Goal: Task Accomplishment & Management: Complete application form

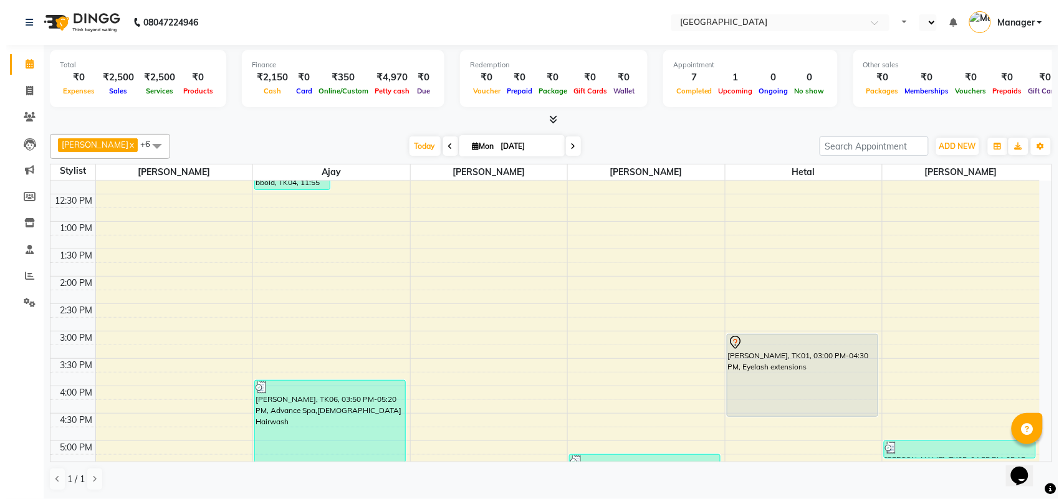
scroll to position [160, 0]
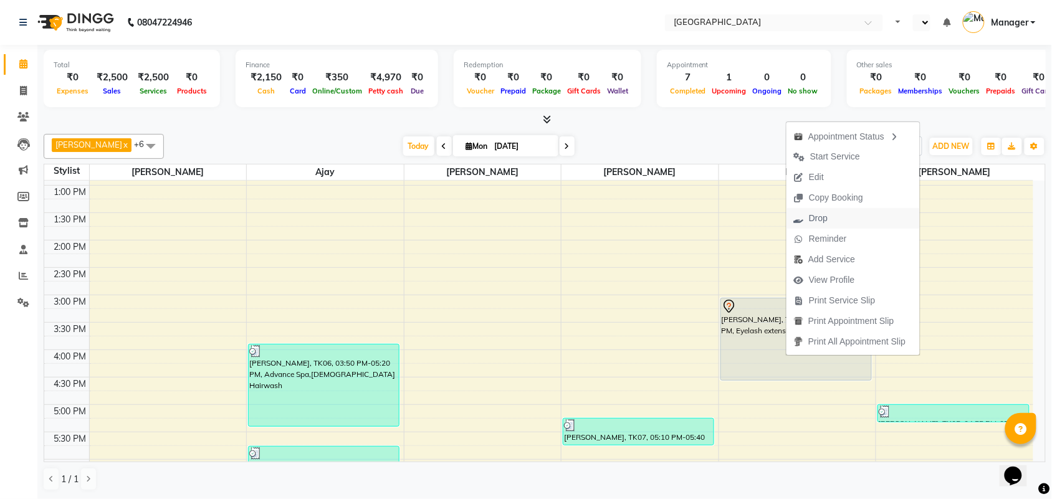
click at [842, 215] on button "Drop" at bounding box center [853, 218] width 133 height 21
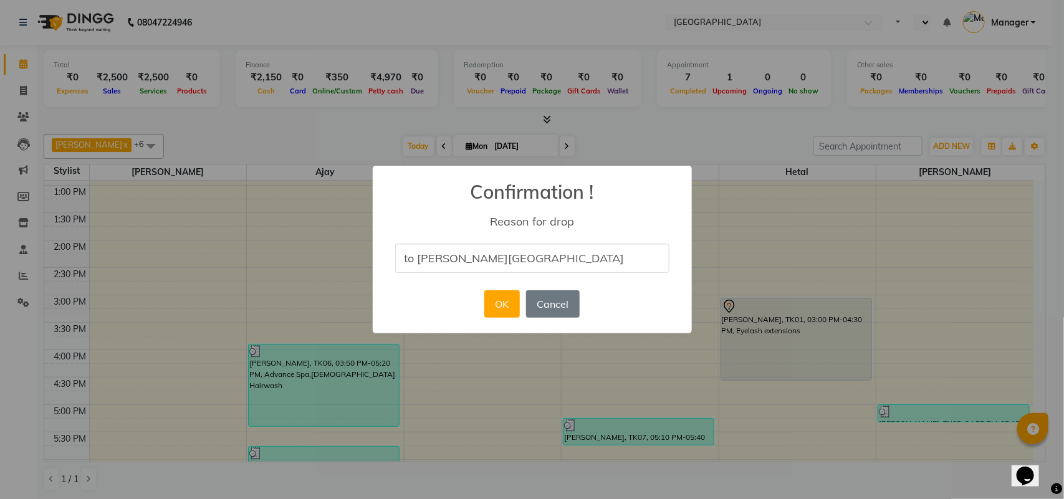
type input "to [PERSON_NAME][GEOGRAPHIC_DATA]"
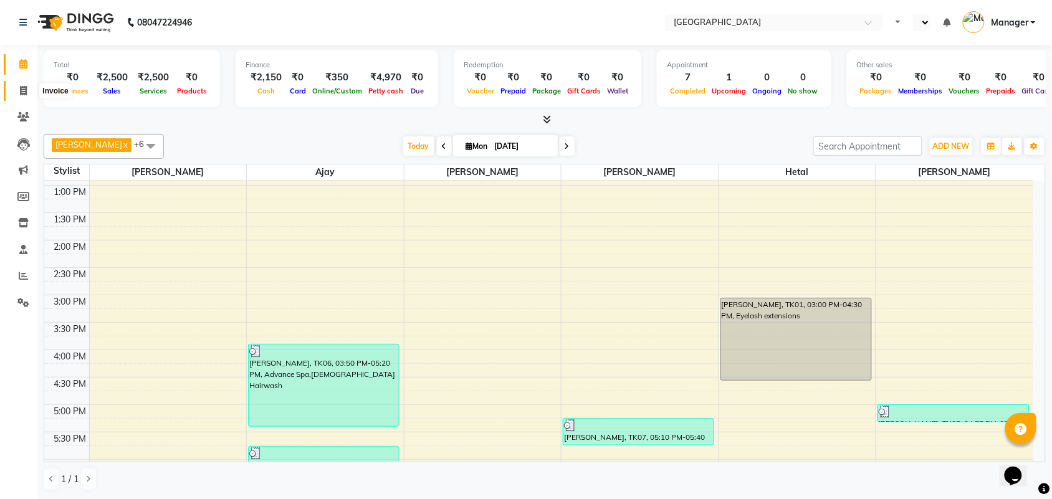
click at [29, 94] on span at bounding box center [23, 91] width 22 height 14
select select "service"
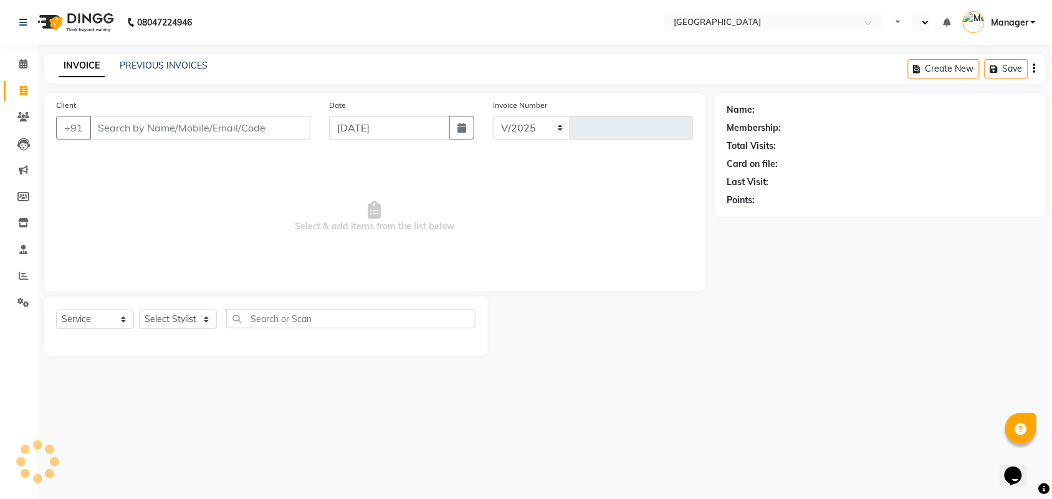
select select "7353"
type input "2405"
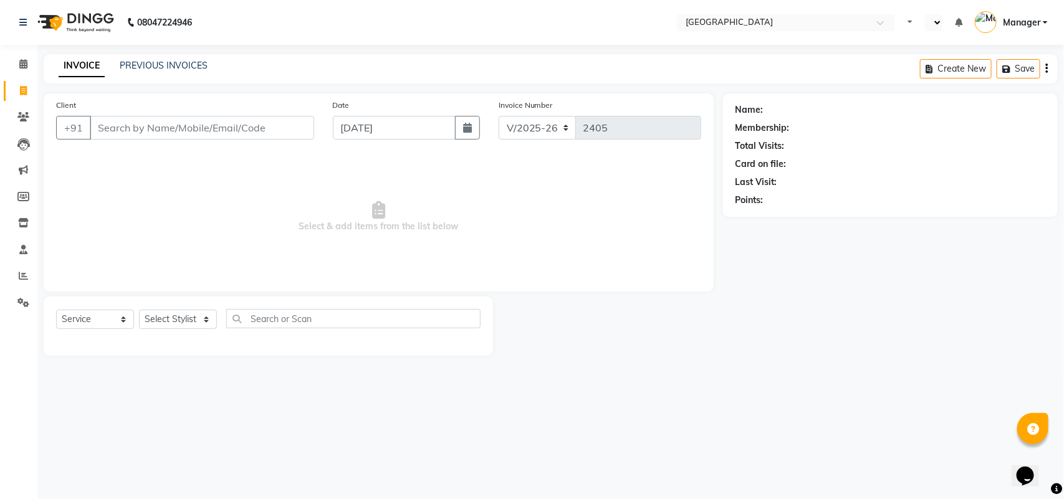
click at [141, 135] on input "Client" at bounding box center [202, 128] width 224 height 24
click at [212, 322] on select "Select Stylist [PERSON_NAME] [PERSON_NAME] [PERSON_NAME] [PERSON_NAME] Manager …" at bounding box center [178, 319] width 78 height 19
select select "86662"
click at [139, 310] on select "Select Stylist [PERSON_NAME] [PERSON_NAME] [PERSON_NAME] [PERSON_NAME] Manager …" at bounding box center [178, 319] width 78 height 19
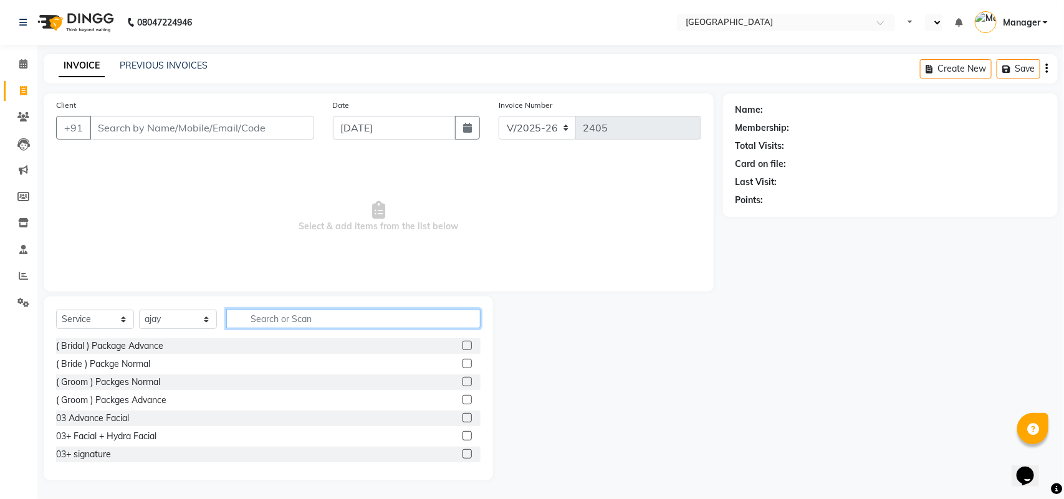
click at [276, 324] on input "text" at bounding box center [353, 318] width 254 height 19
click at [277, 323] on input "text" at bounding box center [353, 318] width 254 height 19
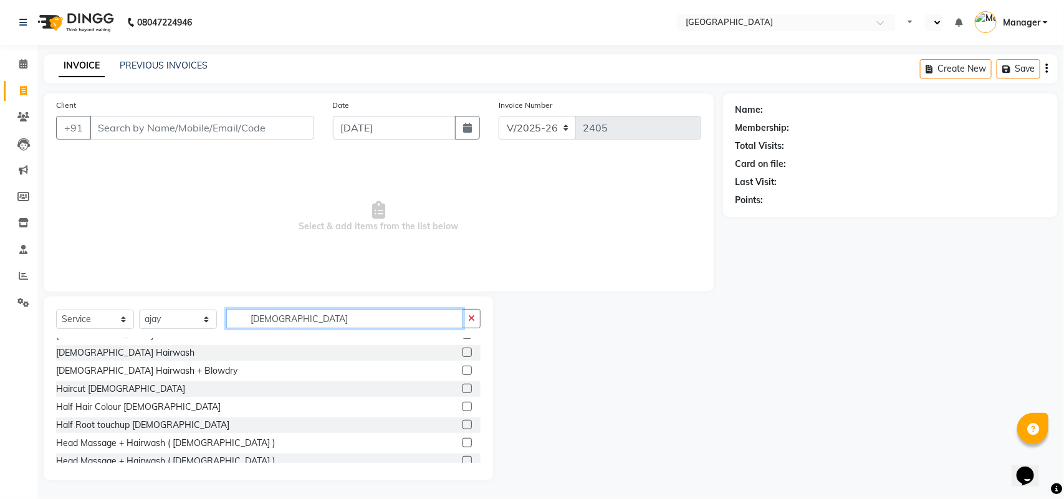
scroll to position [138, 0]
type input "[DEMOGRAPHIC_DATA]"
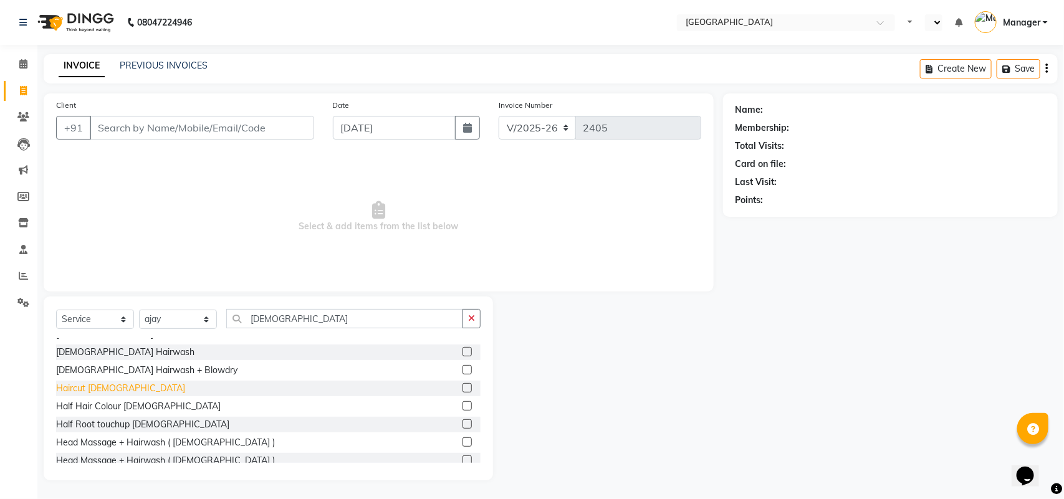
click at [75, 388] on div "Haircut [DEMOGRAPHIC_DATA]" at bounding box center [120, 388] width 129 height 13
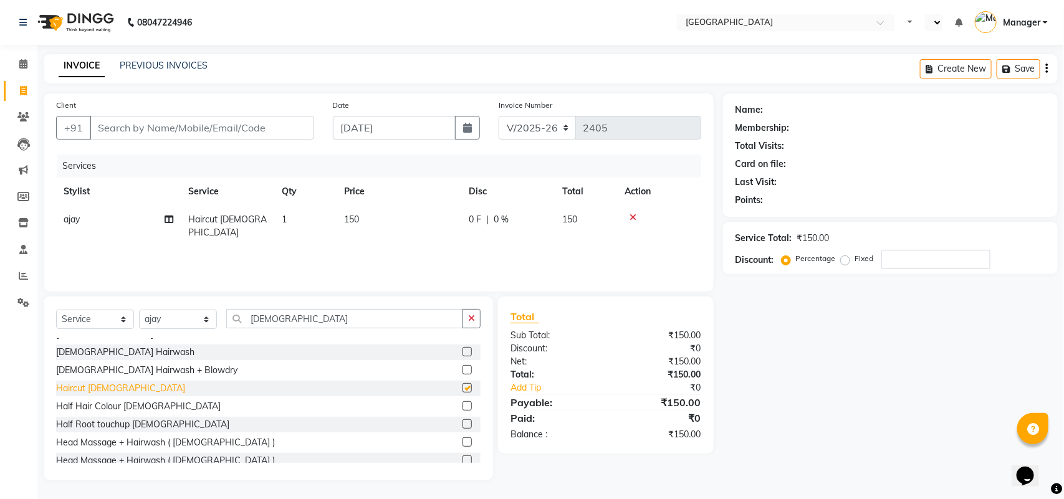
checkbox input "false"
click at [147, 130] on input "Client" at bounding box center [202, 128] width 224 height 24
click at [203, 123] on input "Client" at bounding box center [202, 128] width 224 height 24
type input "8"
type input "0"
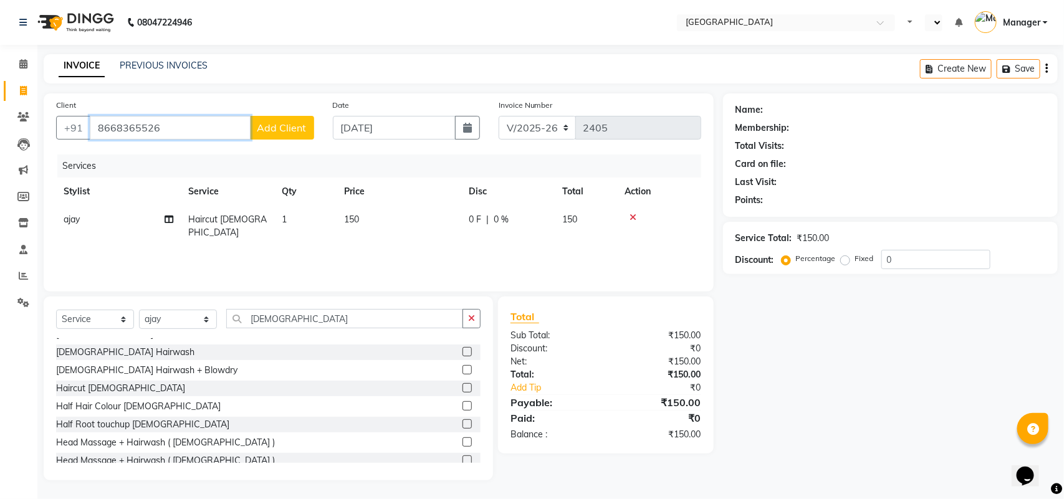
type input "8668365526"
click at [262, 135] on button "Add Client" at bounding box center [282, 128] width 64 height 24
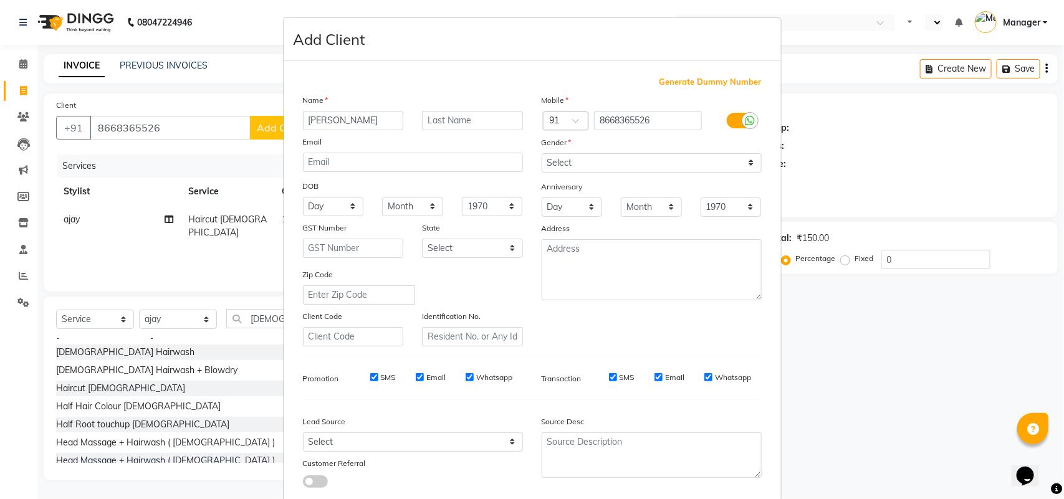
type input "[PERSON_NAME]"
click at [572, 168] on select "Select [DEMOGRAPHIC_DATA] [DEMOGRAPHIC_DATA] Other Prefer Not To Say" at bounding box center [652, 162] width 220 height 19
select select "[DEMOGRAPHIC_DATA]"
click at [542, 153] on select "Select [DEMOGRAPHIC_DATA] [DEMOGRAPHIC_DATA] Other Prefer Not To Say" at bounding box center [652, 162] width 220 height 19
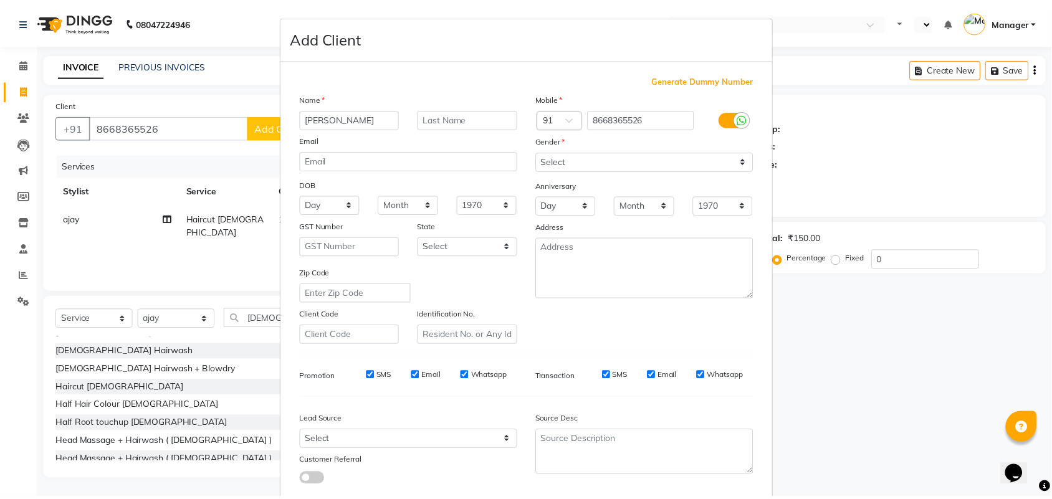
scroll to position [72, 0]
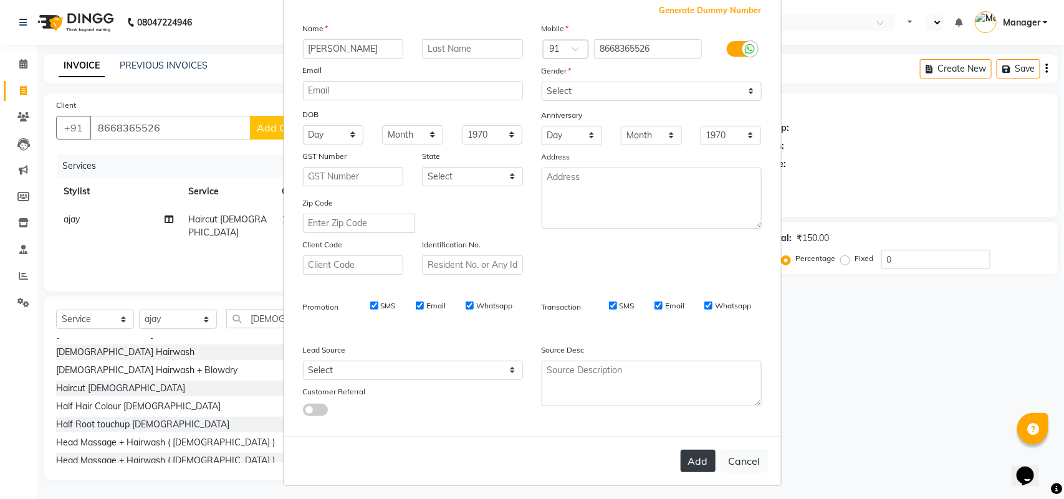
click at [701, 450] on button "Add" at bounding box center [698, 461] width 35 height 22
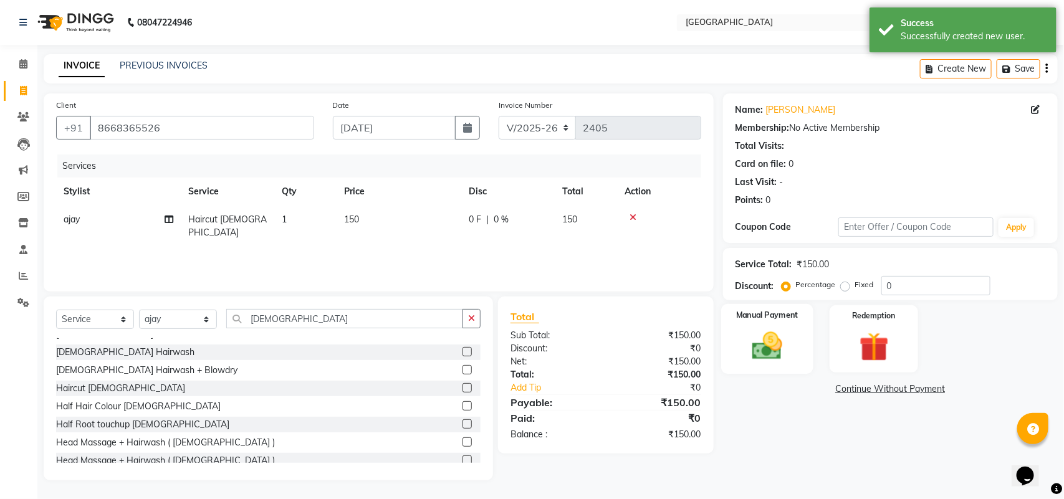
click at [753, 330] on img at bounding box center [767, 346] width 49 height 35
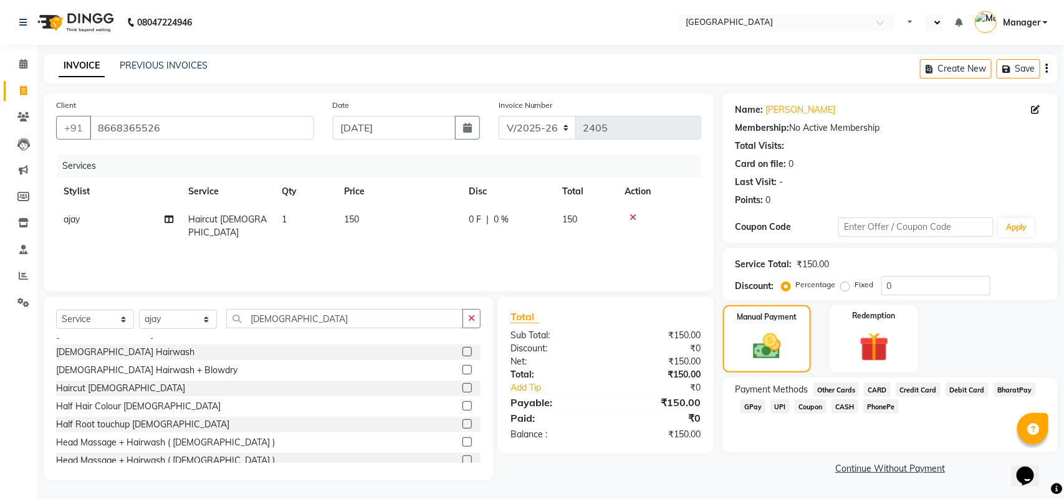
click at [756, 404] on span "GPay" at bounding box center [754, 407] width 26 height 14
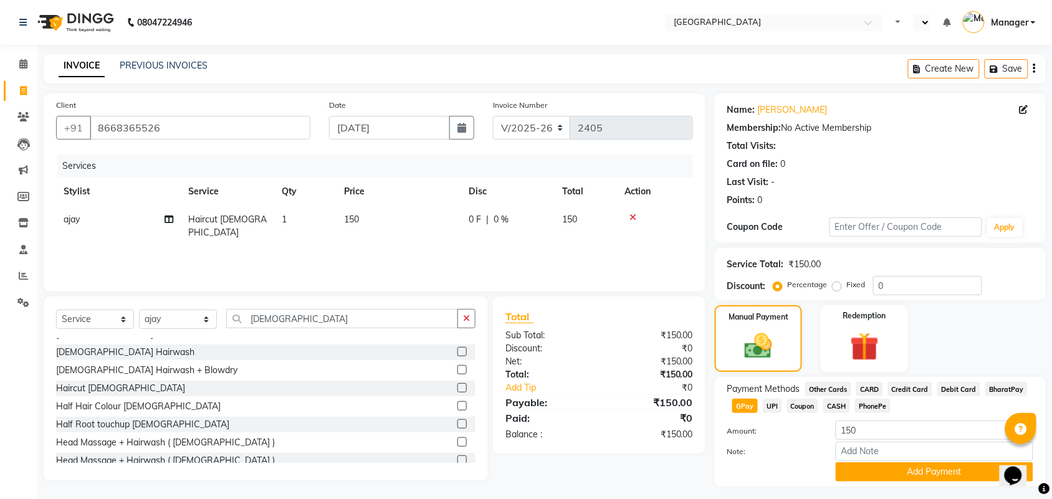
scroll to position [31, 0]
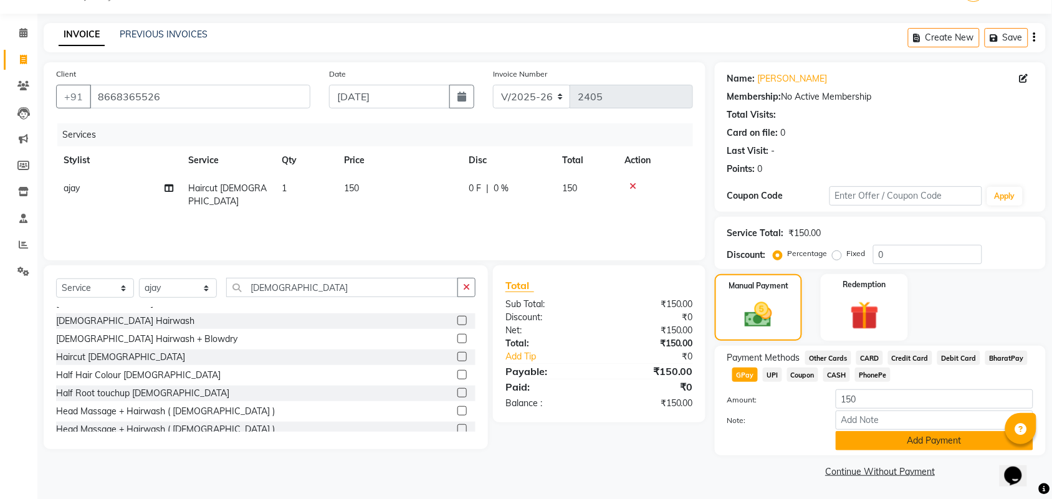
click at [961, 437] on button "Add Payment" at bounding box center [935, 440] width 198 height 19
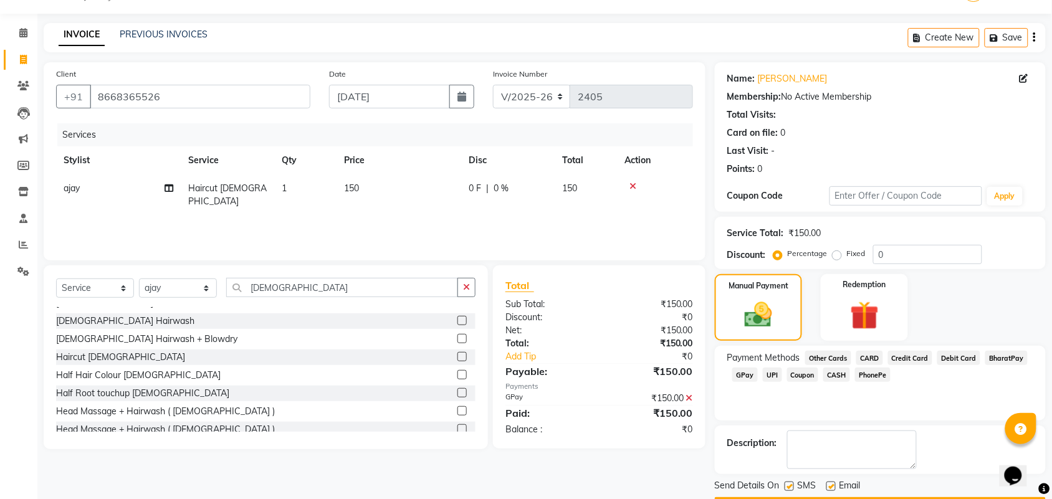
scroll to position [67, 0]
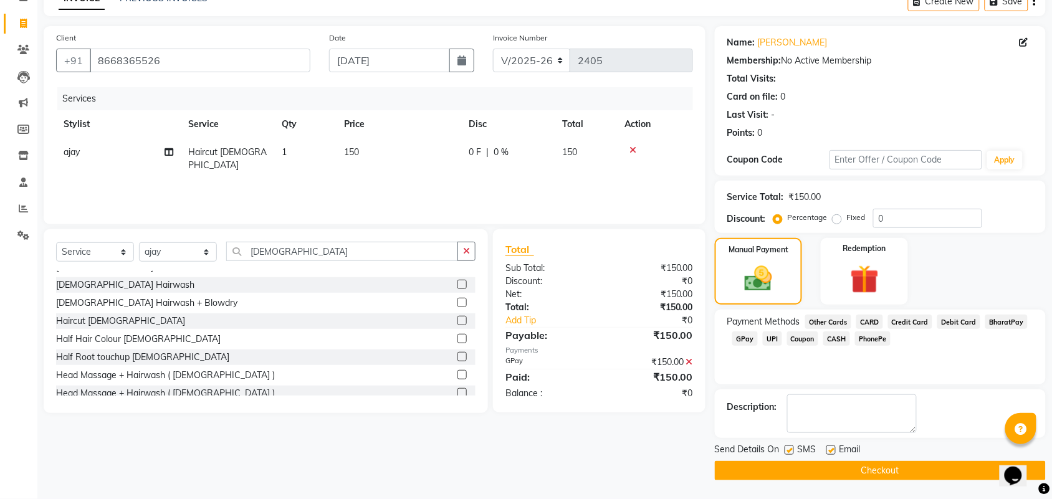
click at [948, 466] on button "Checkout" at bounding box center [880, 470] width 331 height 19
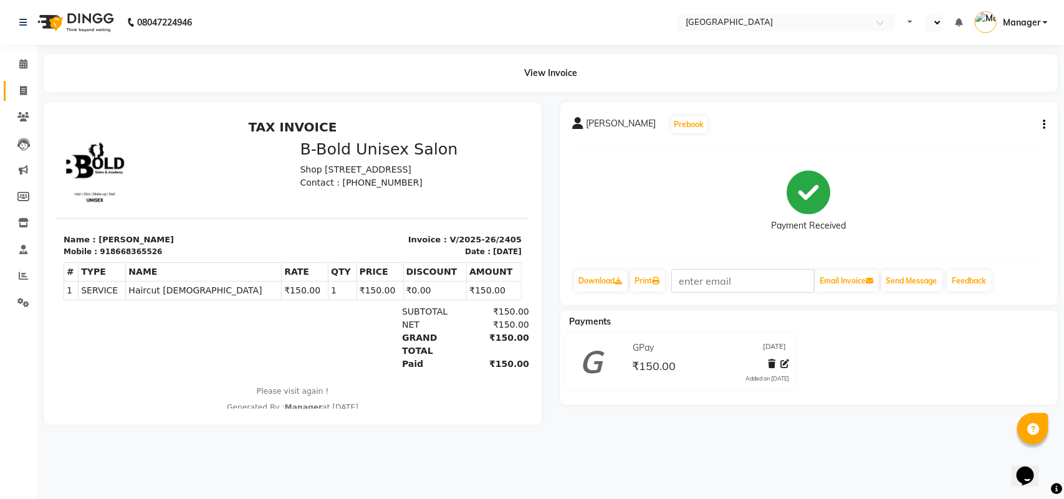
click at [17, 100] on link "Invoice" at bounding box center [19, 91] width 30 height 21
select select "7353"
select select "service"
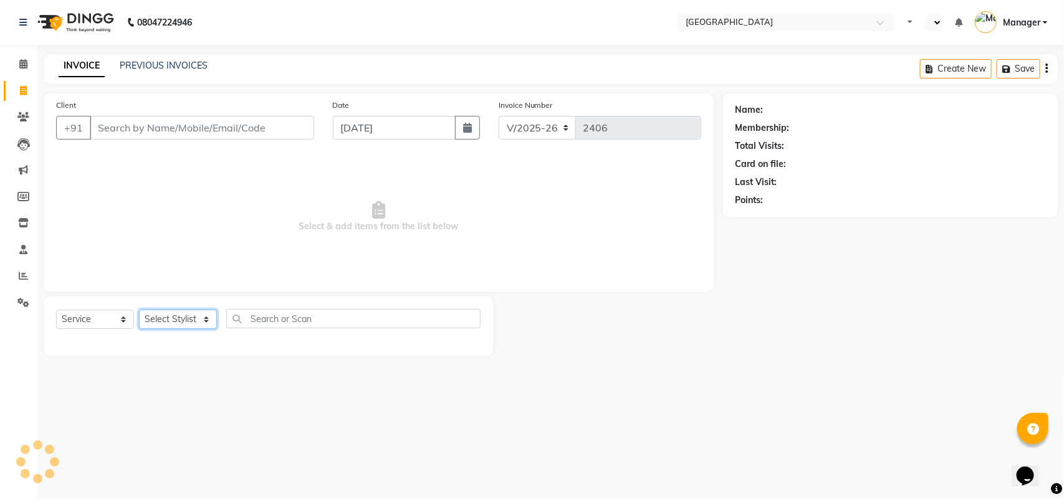
click at [209, 319] on select "Select Stylist [PERSON_NAME] [PERSON_NAME] [PERSON_NAME] [PERSON_NAME] Manager …" at bounding box center [178, 319] width 78 height 19
click at [139, 310] on select "Select Stylist [PERSON_NAME] [PERSON_NAME] [PERSON_NAME] [PERSON_NAME] Manager …" at bounding box center [178, 319] width 78 height 19
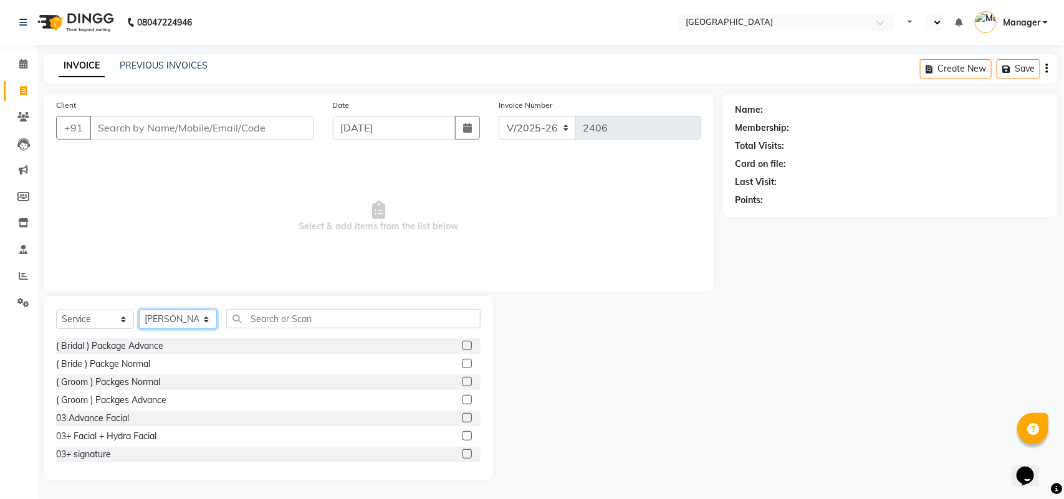
click at [185, 312] on select "Select Stylist [PERSON_NAME] [PERSON_NAME] [PERSON_NAME] [PERSON_NAME] Manager …" at bounding box center [178, 319] width 78 height 19
select select "63647"
click at [139, 310] on select "Select Stylist [PERSON_NAME] [PERSON_NAME] [PERSON_NAME] [PERSON_NAME] Manager …" at bounding box center [178, 319] width 78 height 19
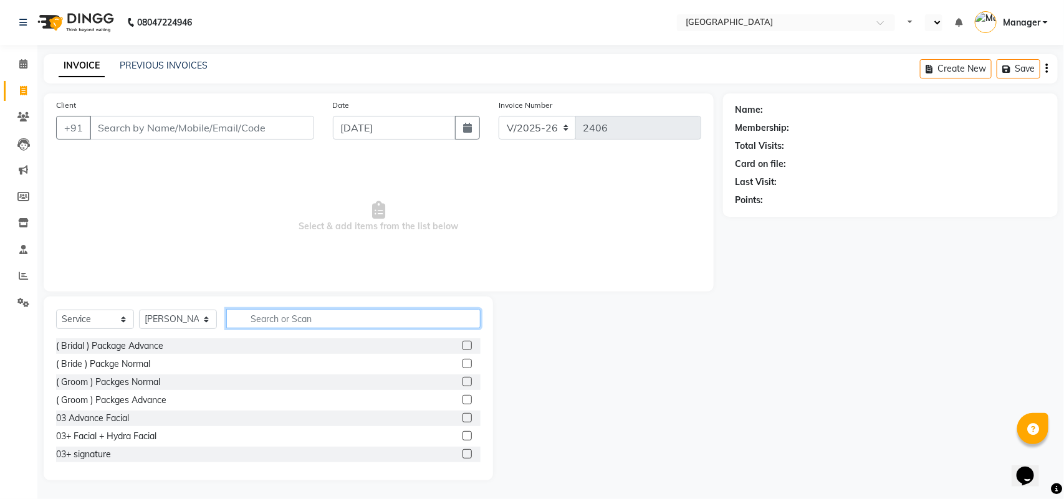
click at [297, 320] on input "text" at bounding box center [353, 318] width 254 height 19
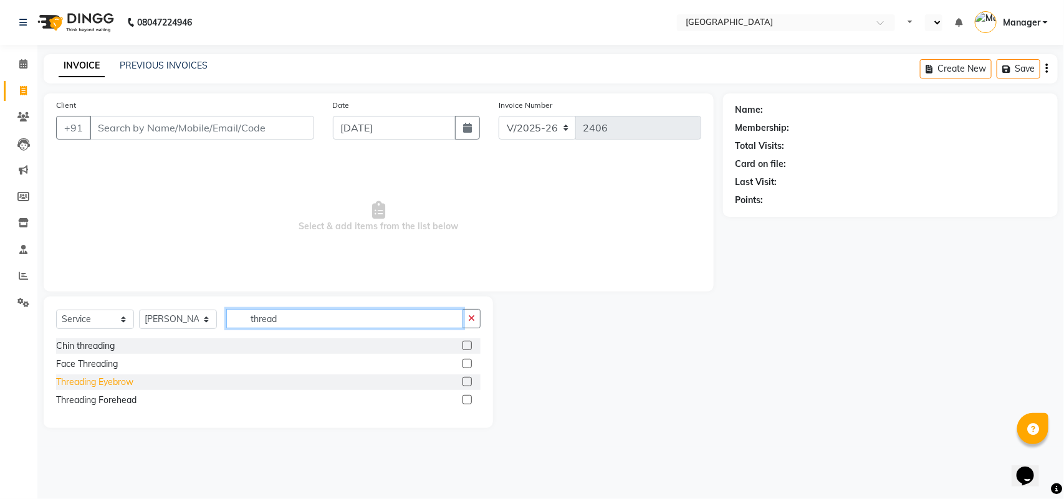
type input "thread"
click at [110, 384] on div "Threading Eyebrow" at bounding box center [94, 382] width 77 height 13
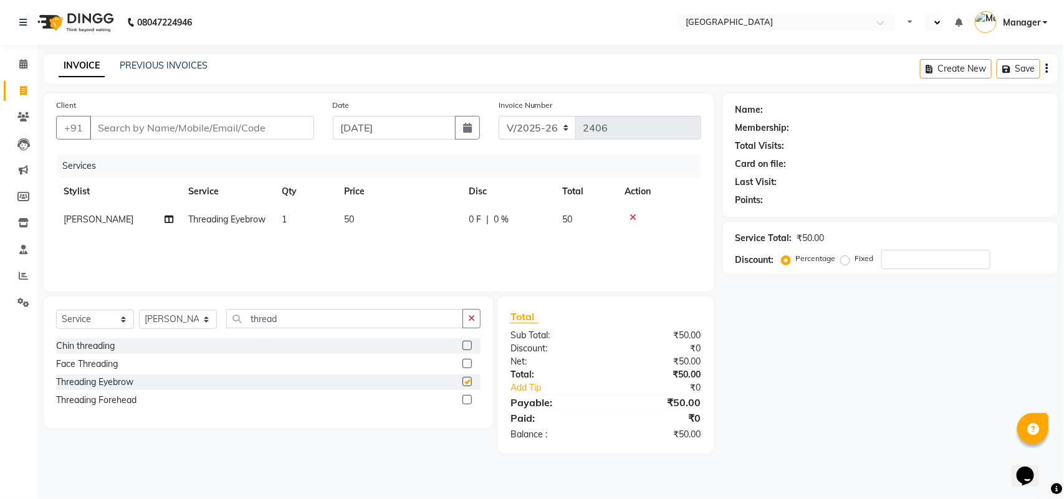
checkbox input "false"
click at [394, 219] on td "50" at bounding box center [399, 220] width 125 height 28
select select "63647"
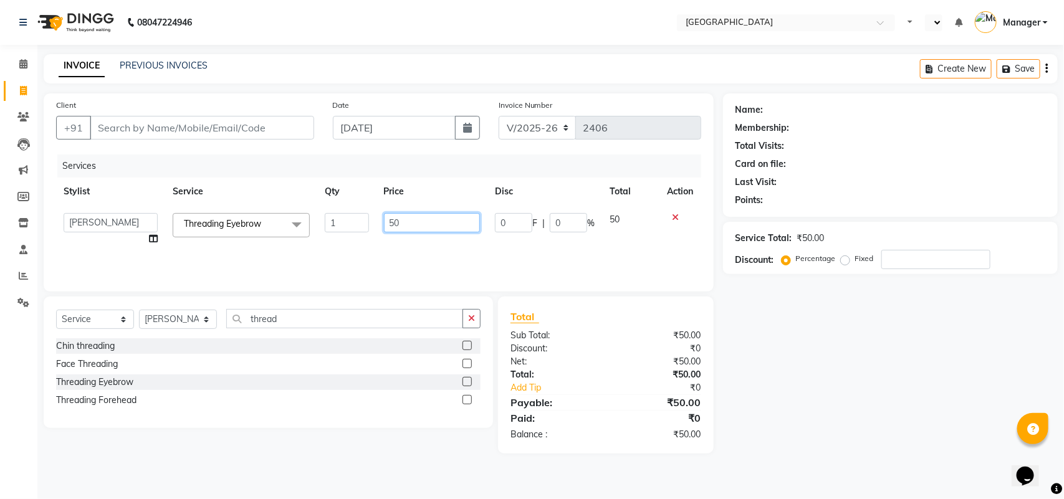
click at [393, 219] on input "50" at bounding box center [432, 222] width 97 height 19
type input "130"
click at [509, 331] on div "Sub Total:" at bounding box center [553, 335] width 105 height 13
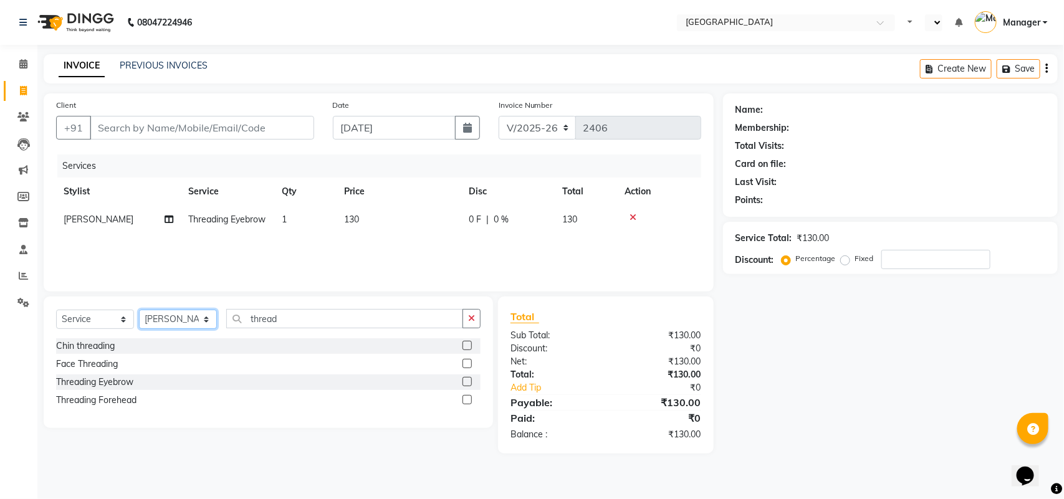
click at [201, 322] on select "Select Stylist [PERSON_NAME] [PERSON_NAME] [PERSON_NAME] [PERSON_NAME] Manager …" at bounding box center [178, 319] width 78 height 19
select select "86662"
click at [139, 310] on select "Select Stylist [PERSON_NAME] [PERSON_NAME] [PERSON_NAME] [PERSON_NAME] Manager …" at bounding box center [178, 319] width 78 height 19
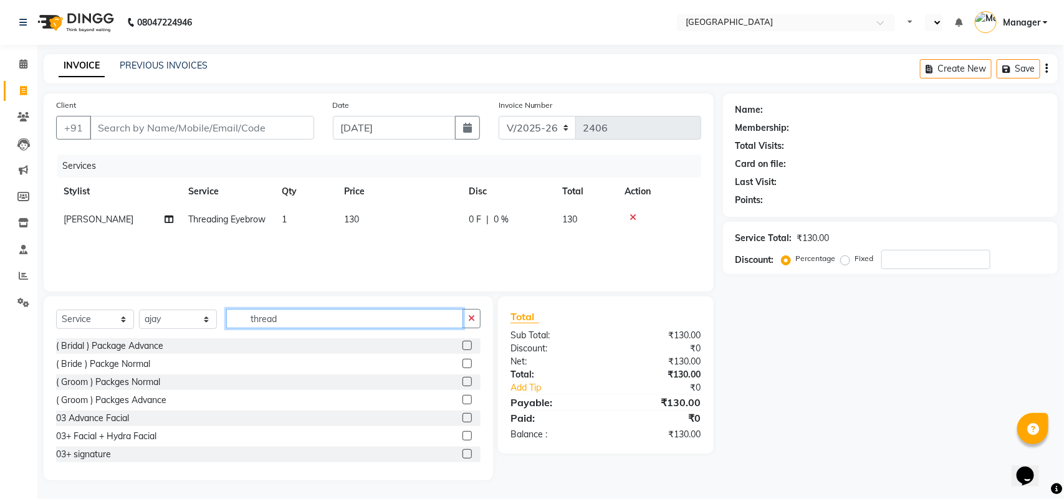
click at [293, 320] on input "thread" at bounding box center [344, 318] width 237 height 19
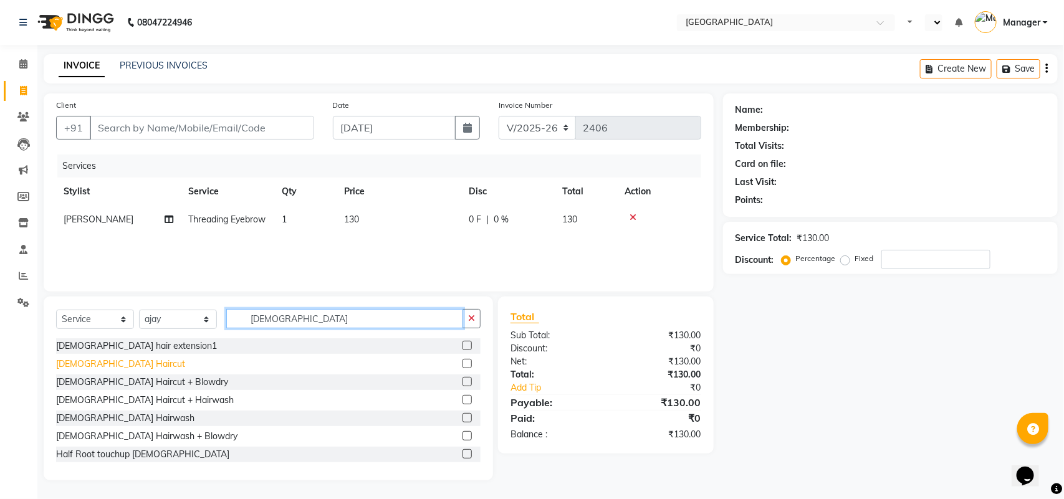
type input "[DEMOGRAPHIC_DATA]"
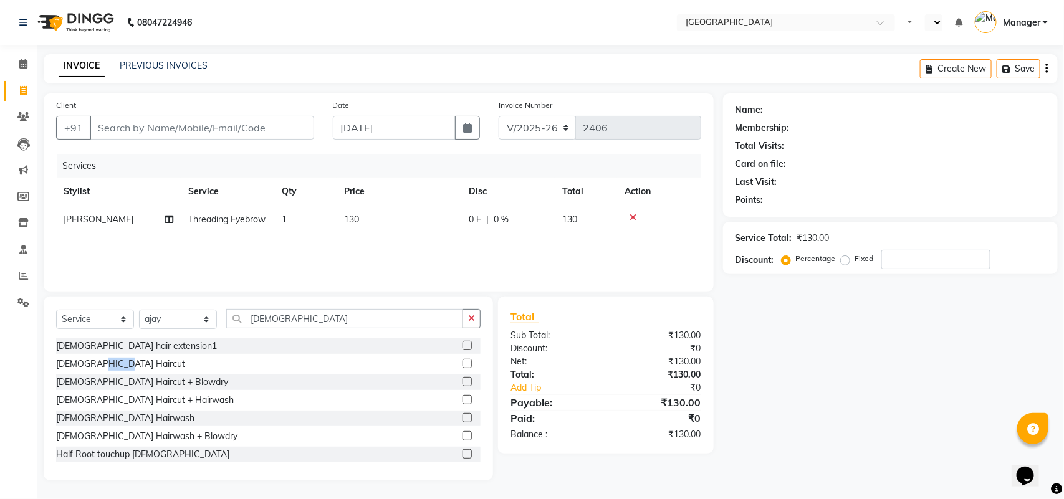
drag, startPoint x: 100, startPoint y: 369, endPoint x: 118, endPoint y: 369, distance: 18.7
click at [118, 369] on div "[DEMOGRAPHIC_DATA] Haircut" at bounding box center [268, 365] width 425 height 16
click at [120, 369] on div "[DEMOGRAPHIC_DATA] Haircut" at bounding box center [268, 365] width 425 height 16
click at [113, 368] on div "[DEMOGRAPHIC_DATA] Haircut" at bounding box center [120, 364] width 129 height 13
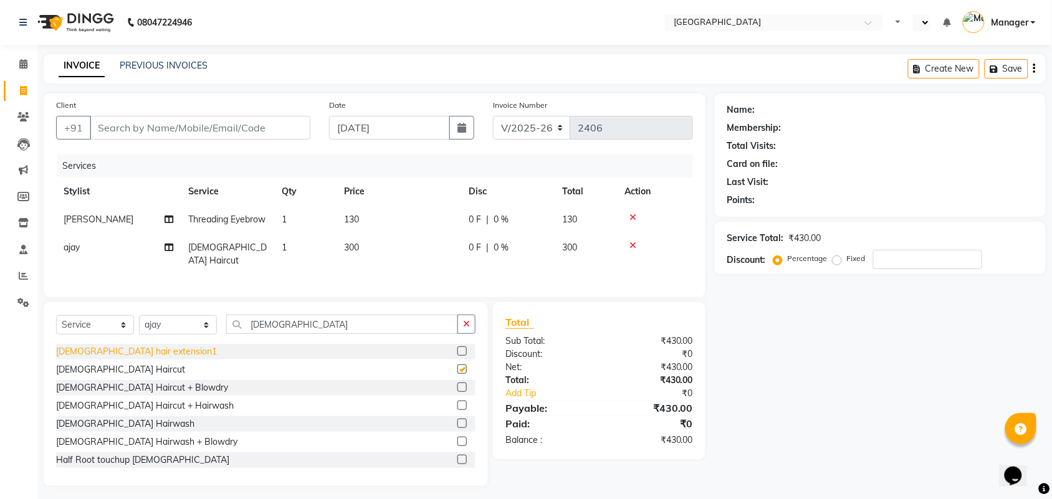
checkbox input "false"
click at [663, 416] on div "₹430.00" at bounding box center [650, 408] width 103 height 15
click at [291, 125] on input "Client" at bounding box center [200, 128] width 221 height 24
type input "8"
type input "0"
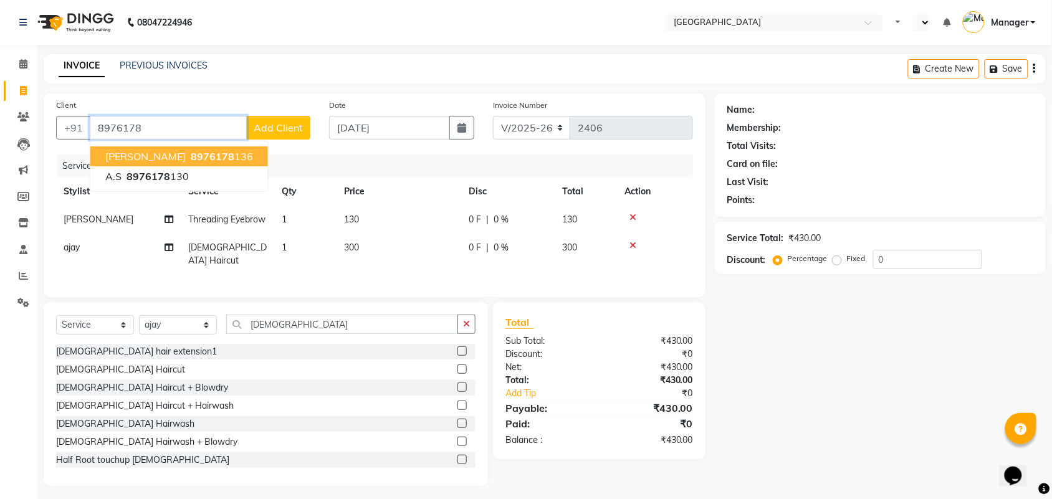
click at [206, 153] on ngb-highlight "8976178 136" at bounding box center [220, 156] width 65 height 12
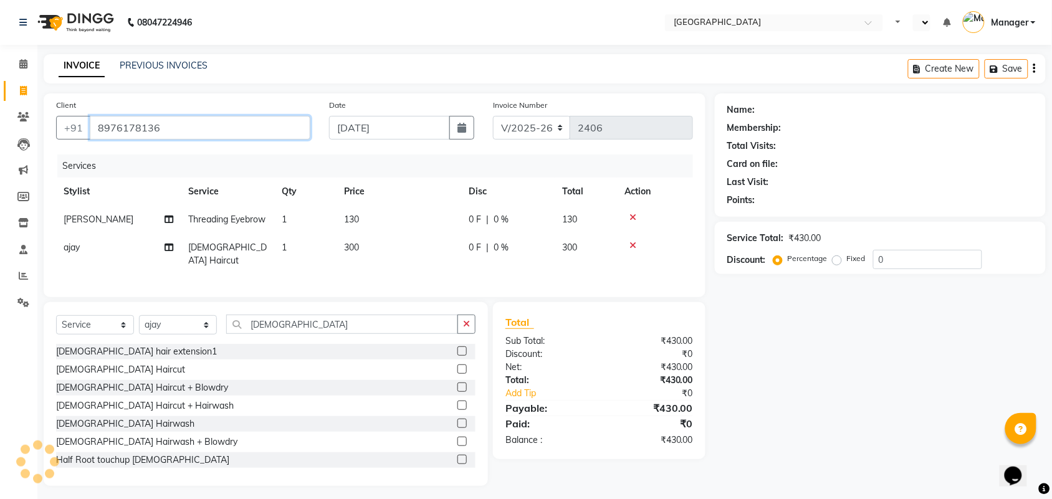
type input "8976178136"
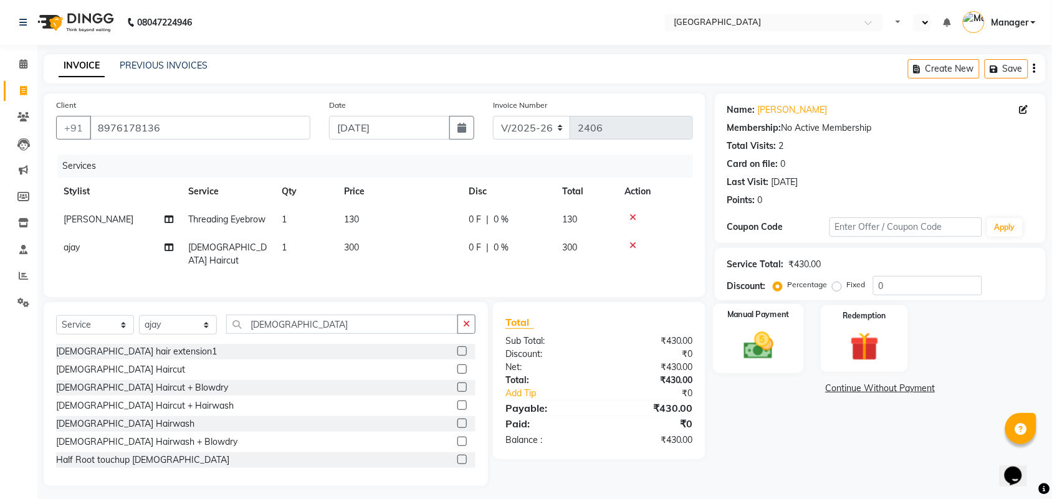
click at [756, 349] on img at bounding box center [758, 346] width 49 height 34
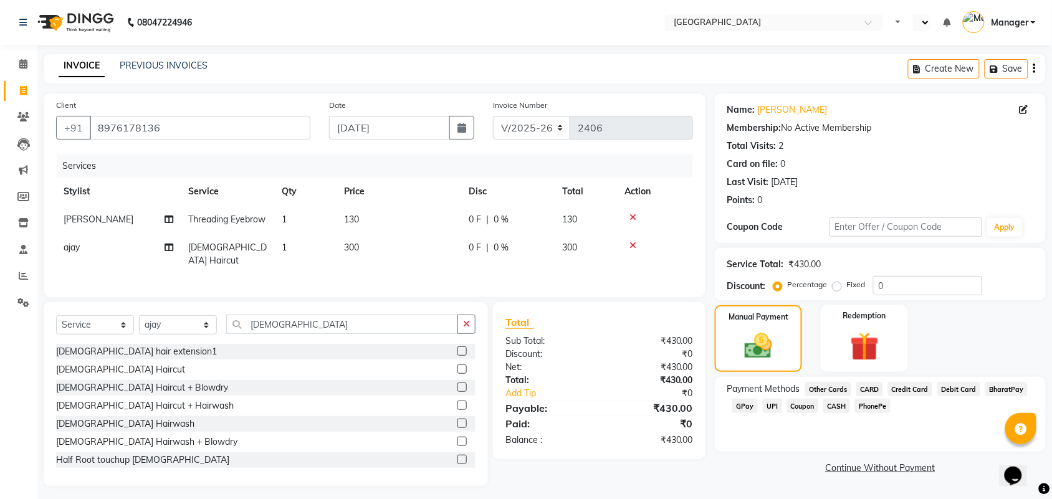
scroll to position [17, 0]
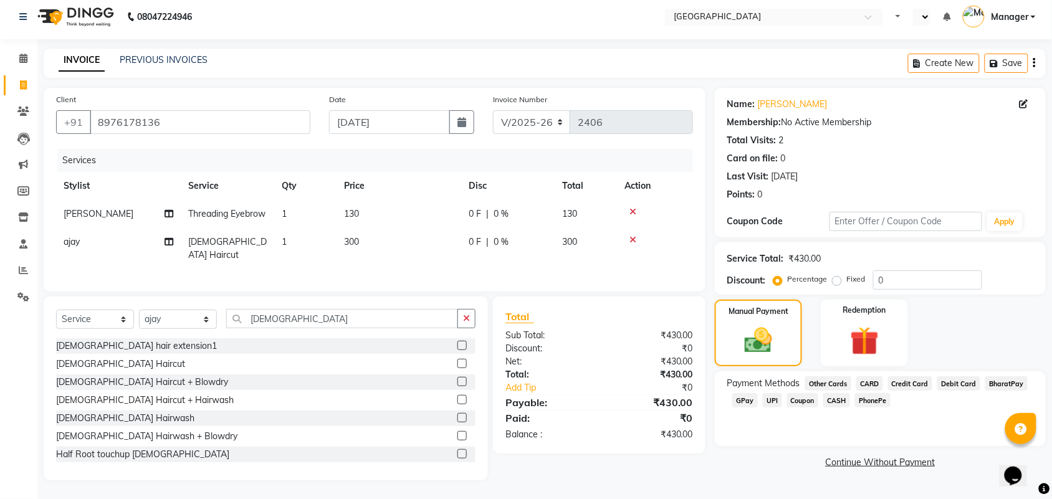
click at [755, 393] on span "GPay" at bounding box center [746, 400] width 26 height 14
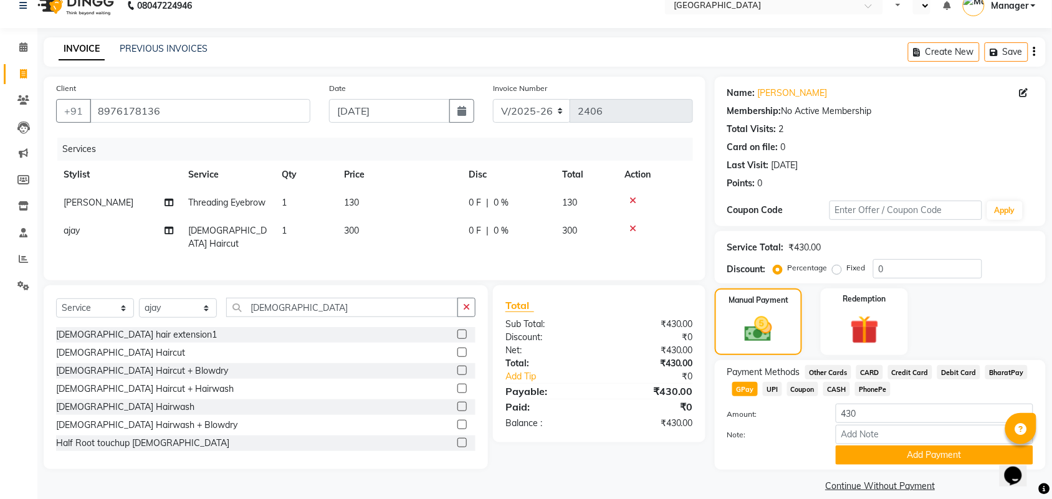
scroll to position [31, 0]
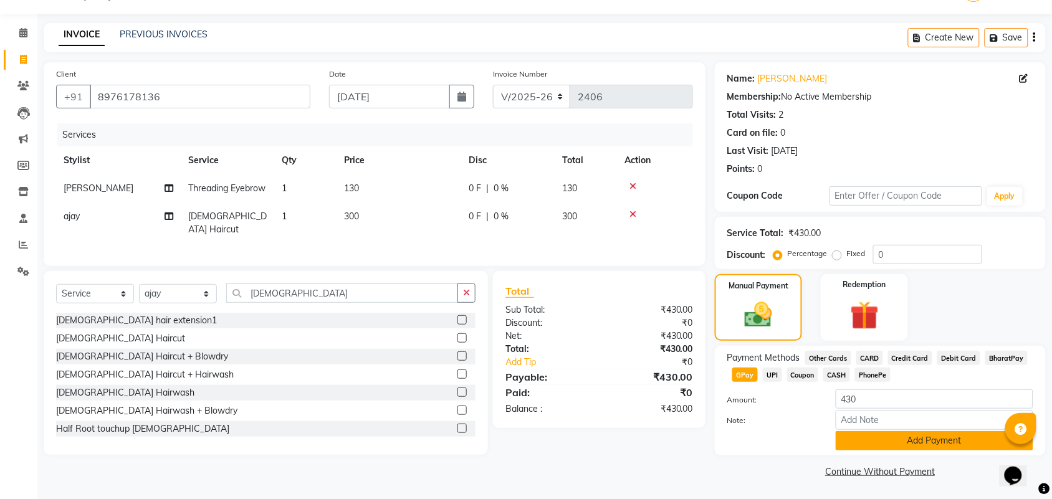
click at [933, 437] on button "Add Payment" at bounding box center [935, 440] width 198 height 19
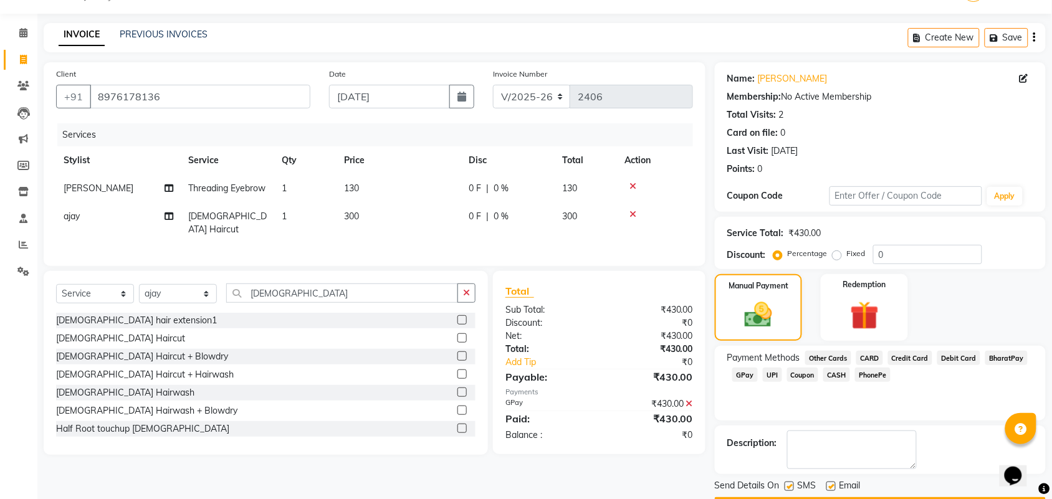
scroll to position [67, 0]
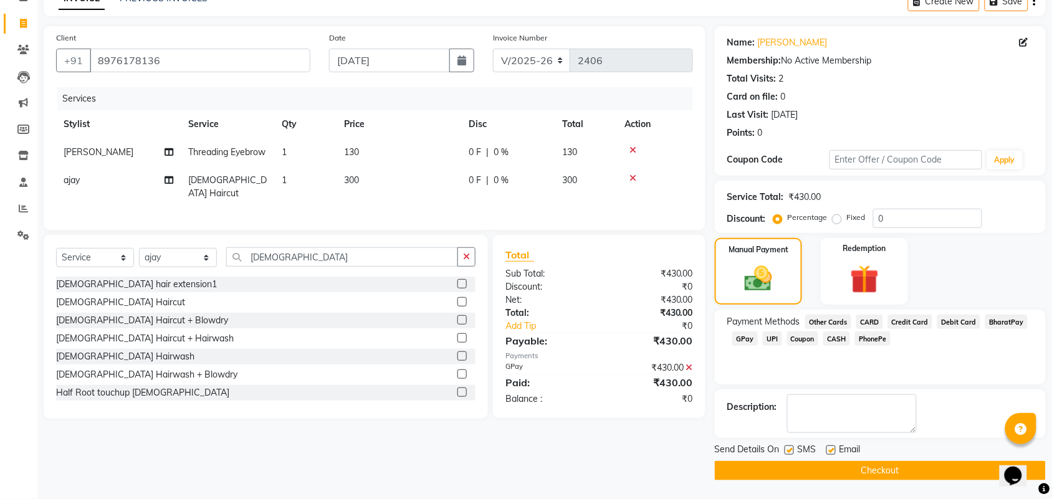
click at [908, 468] on button "Checkout" at bounding box center [880, 470] width 331 height 19
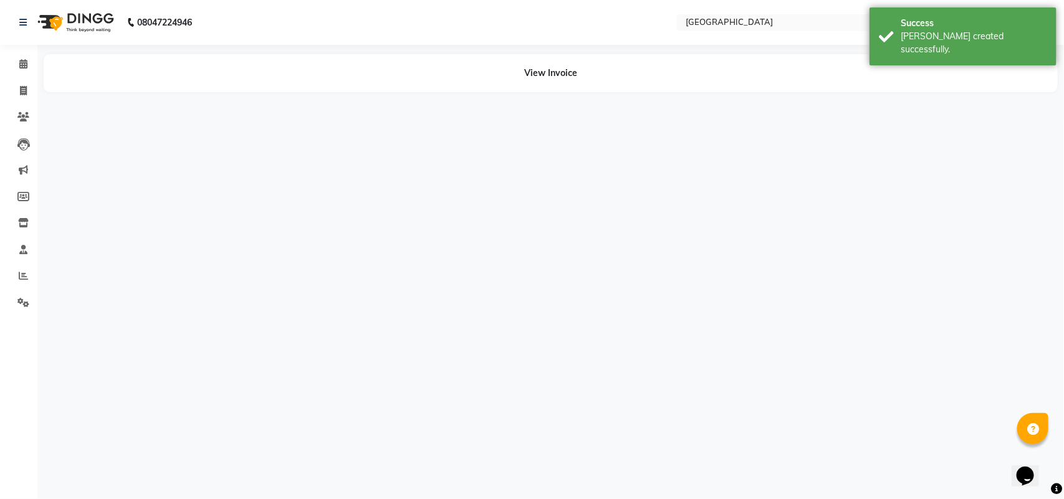
drag, startPoint x: 1064, startPoint y: 374, endPoint x: 1064, endPoint y: 446, distance: 72.3
click at [1052, 446] on div "08047224946 Select Location × [GEOGRAPHIC_DATA], Mg Road Default Panel My Panel…" at bounding box center [532, 249] width 1064 height 499
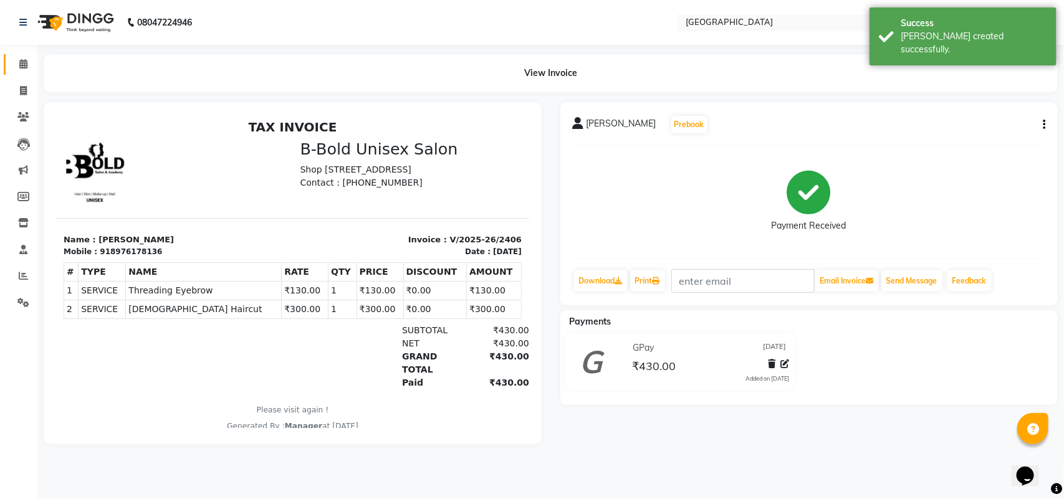
click at [7, 70] on link "Calendar" at bounding box center [19, 64] width 30 height 21
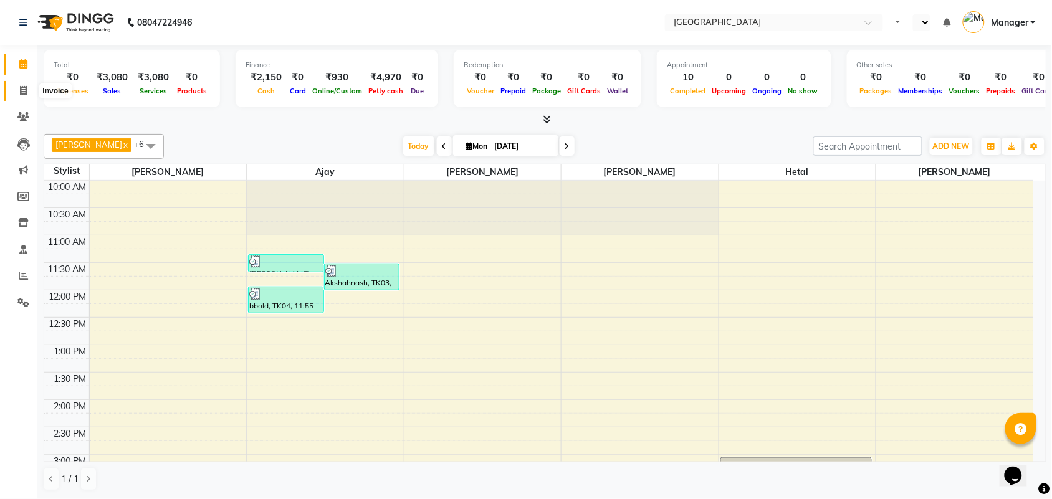
click at [16, 90] on span at bounding box center [23, 91] width 22 height 14
select select "service"
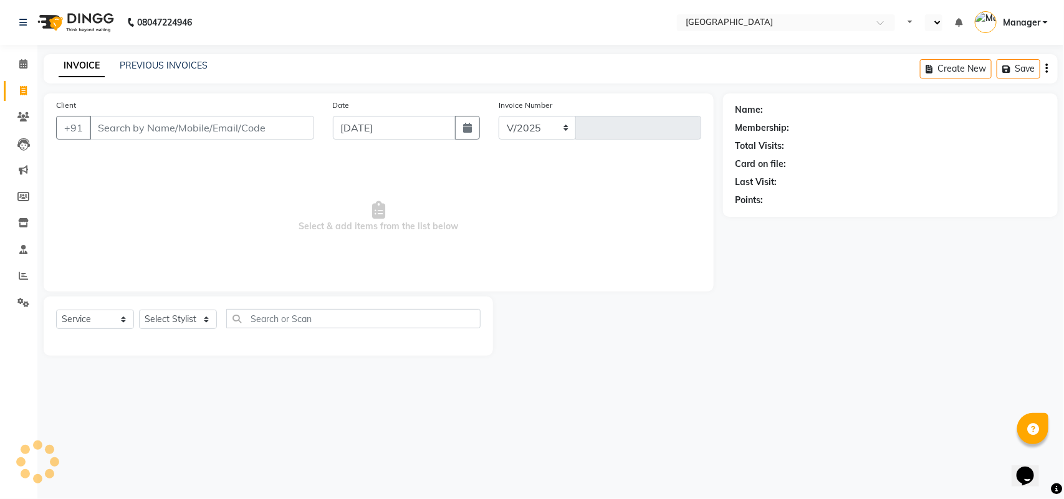
select select "7353"
type input "2407"
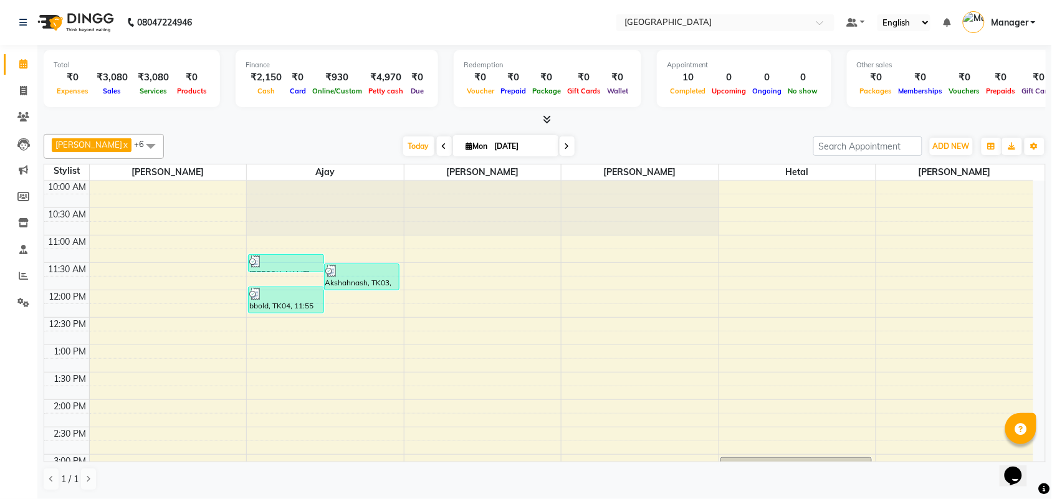
click at [293, 126] on div at bounding box center [545, 119] width 1003 height 13
click at [24, 86] on icon at bounding box center [23, 90] width 7 height 9
select select "service"
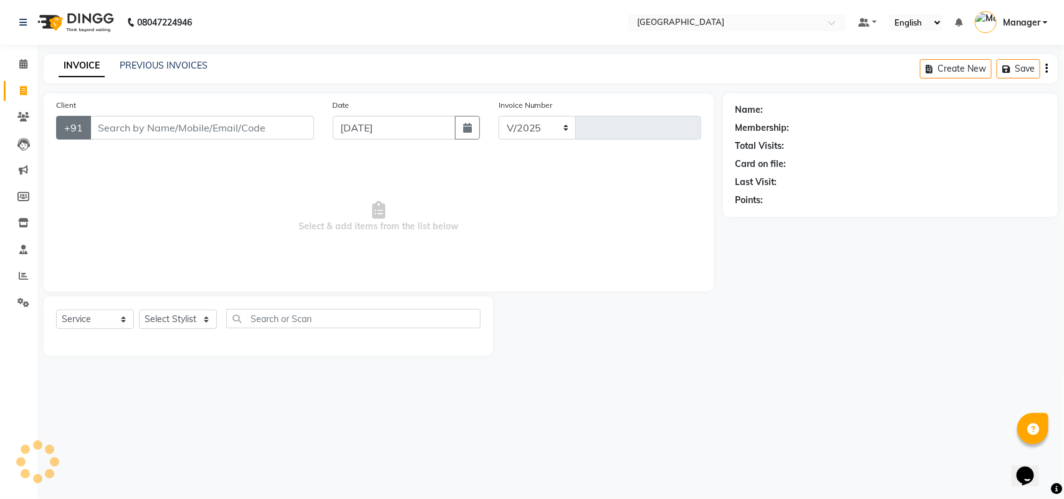
select select "7353"
type input "2407"
click at [112, 123] on input "Client" at bounding box center [202, 128] width 224 height 24
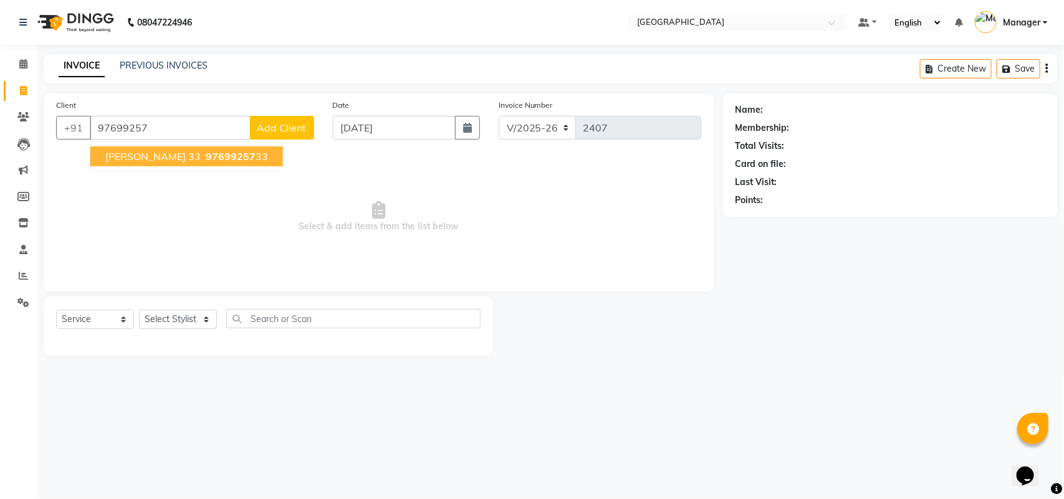
click at [115, 156] on span "khyati 33" at bounding box center [152, 156] width 95 height 12
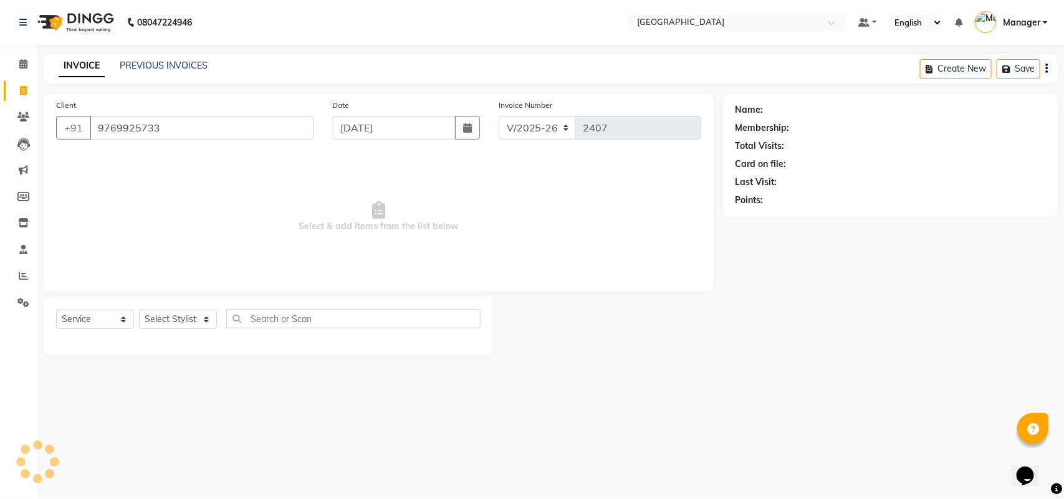
type input "9769925733"
select select "1: Object"
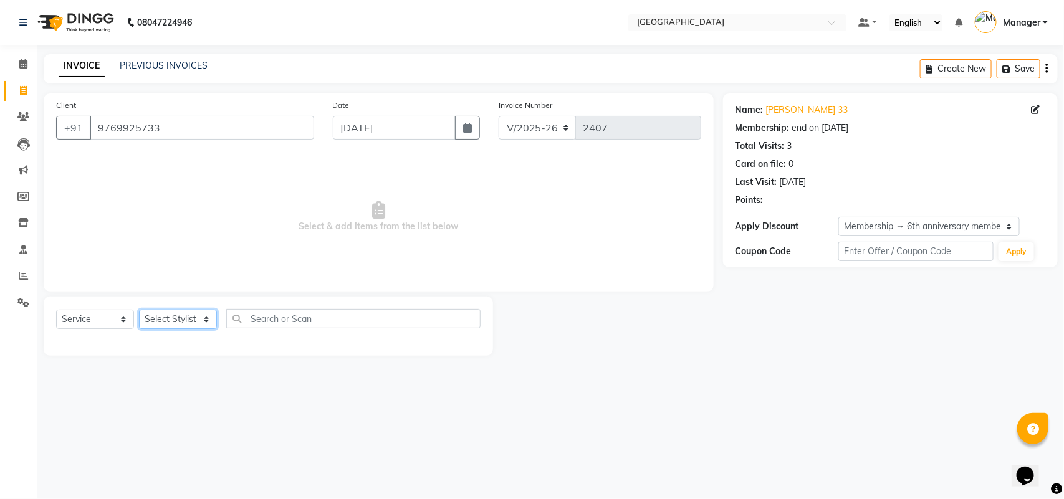
click at [182, 313] on select "Select Stylist [PERSON_NAME] [PERSON_NAME] [PERSON_NAME] [PERSON_NAME] Manager …" at bounding box center [178, 319] width 78 height 19
select select "63647"
click at [139, 310] on select "Select Stylist [PERSON_NAME] [PERSON_NAME] [PERSON_NAME] [PERSON_NAME] Manager …" at bounding box center [178, 319] width 78 height 19
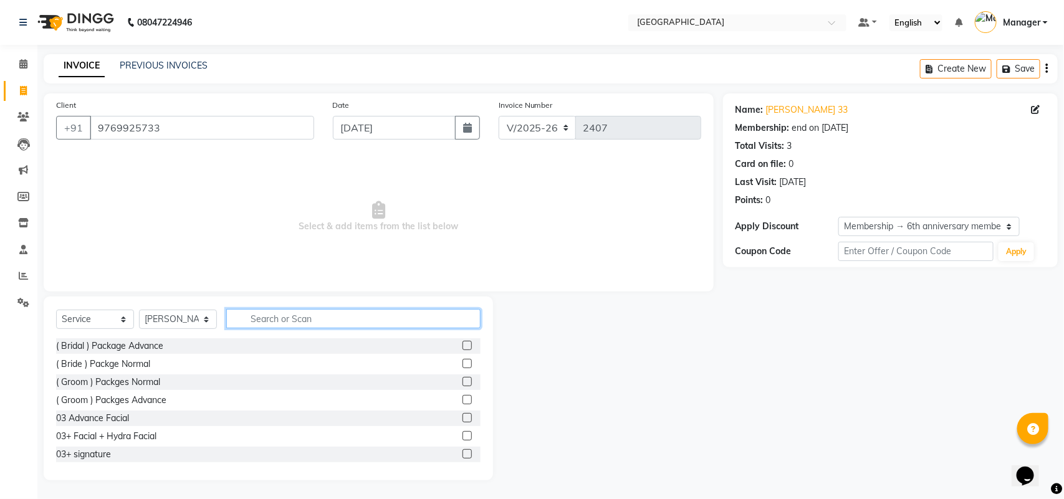
click at [289, 314] on input "text" at bounding box center [353, 318] width 254 height 19
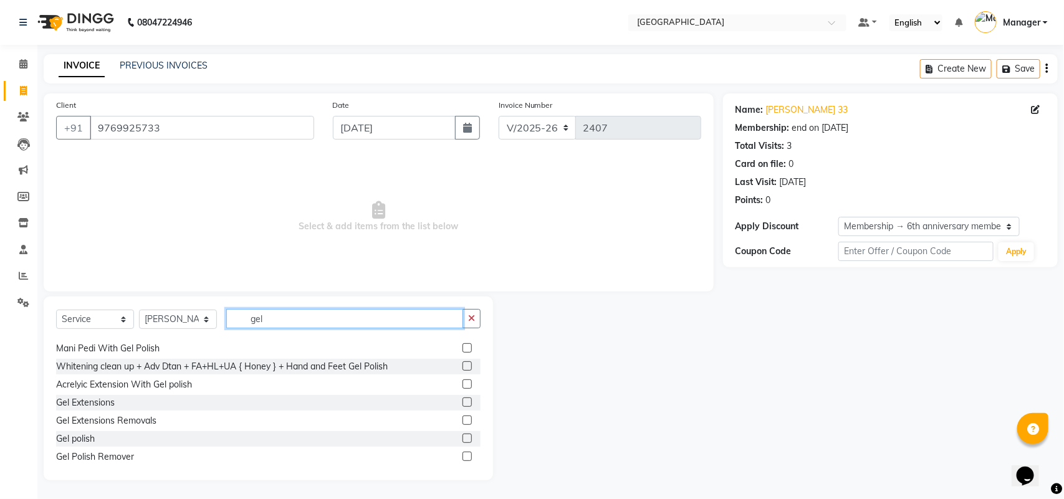
scroll to position [36, 0]
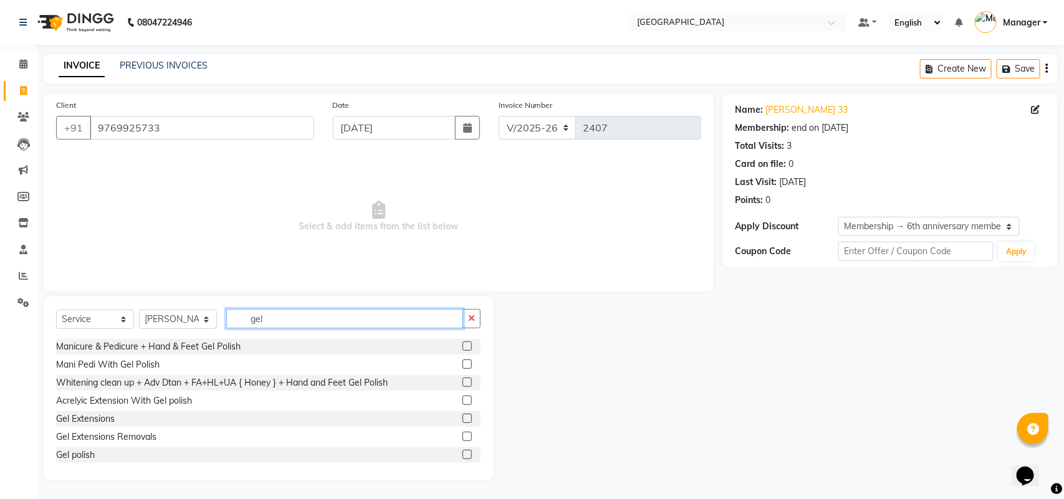
type input "gel"
click at [463, 452] on label at bounding box center [467, 454] width 9 height 9
click at [463, 452] on input "checkbox" at bounding box center [467, 455] width 8 height 8
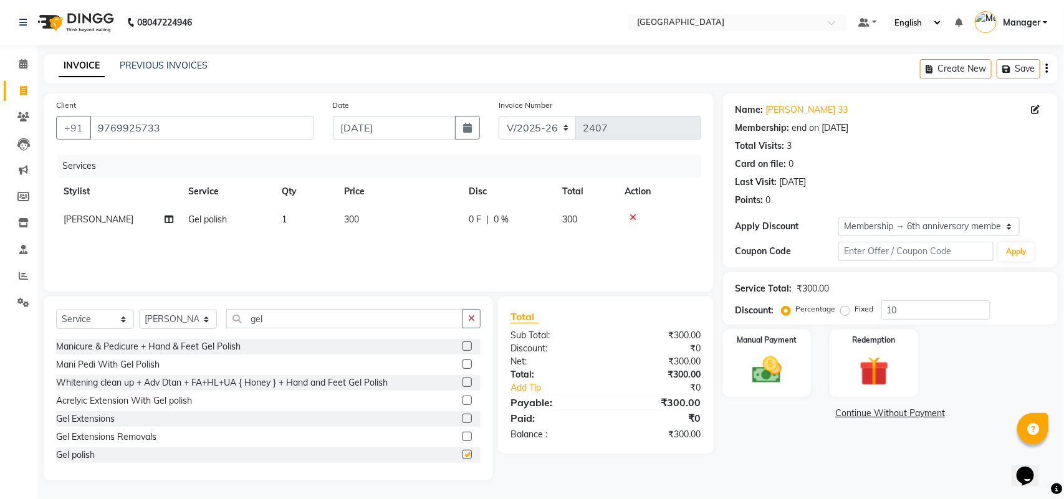
checkbox input "false"
click at [469, 323] on button "button" at bounding box center [472, 318] width 18 height 19
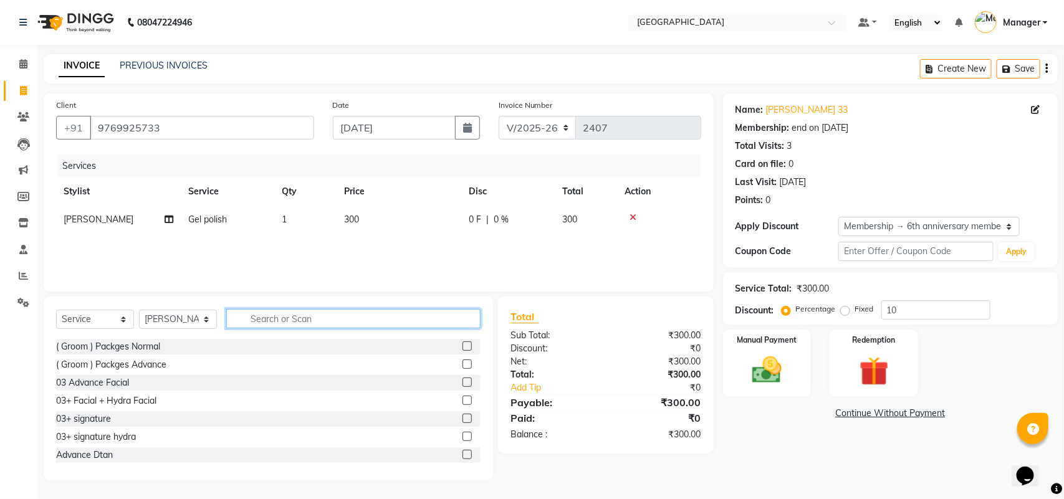
click at [384, 324] on input "text" at bounding box center [353, 318] width 254 height 19
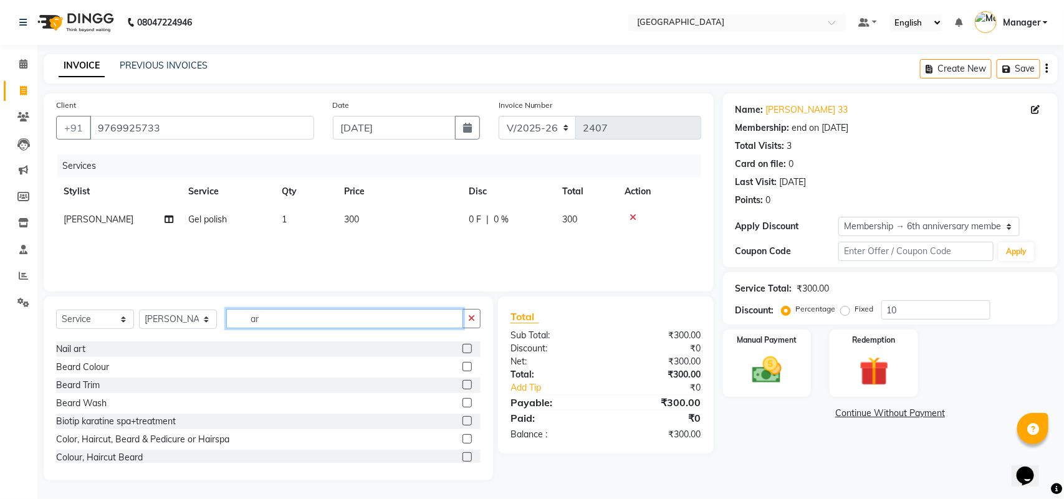
scroll to position [504, 0]
type input "a"
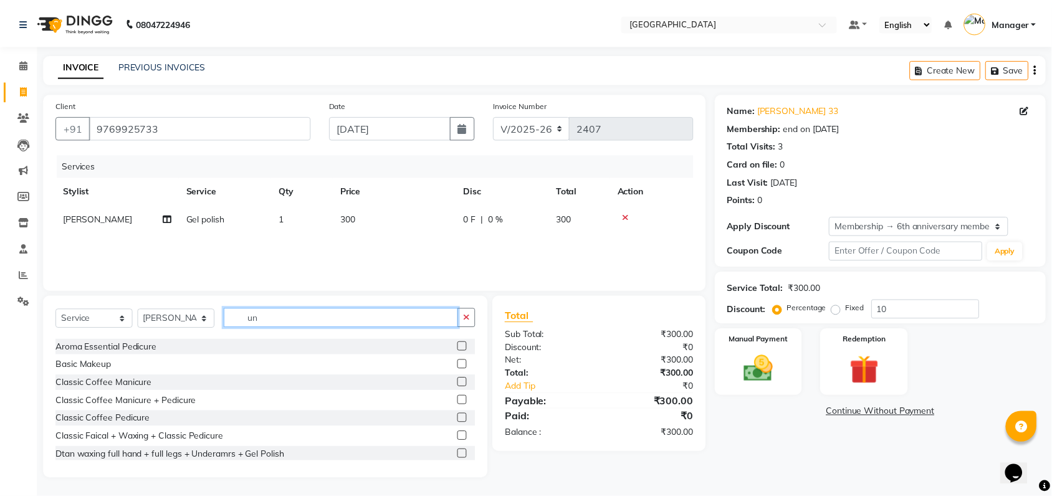
scroll to position [0, 0]
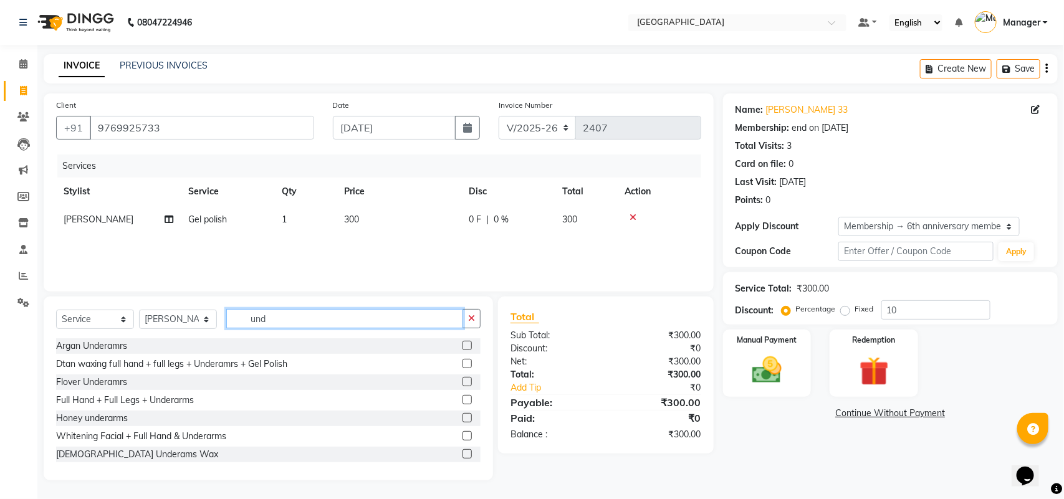
type input "und"
click at [463, 344] on label at bounding box center [467, 345] width 9 height 9
click at [463, 344] on input "checkbox" at bounding box center [467, 346] width 8 height 8
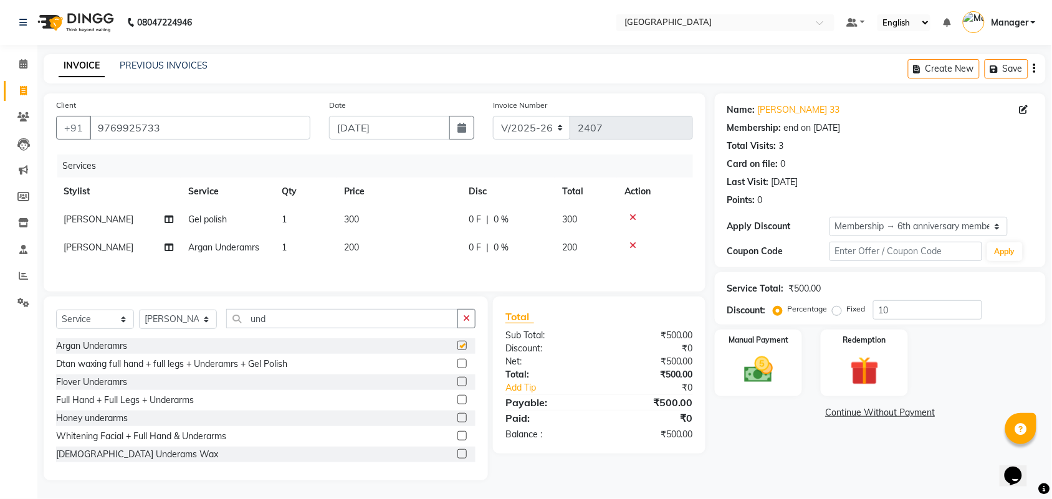
checkbox input "false"
click at [468, 321] on icon "button" at bounding box center [466, 318] width 7 height 9
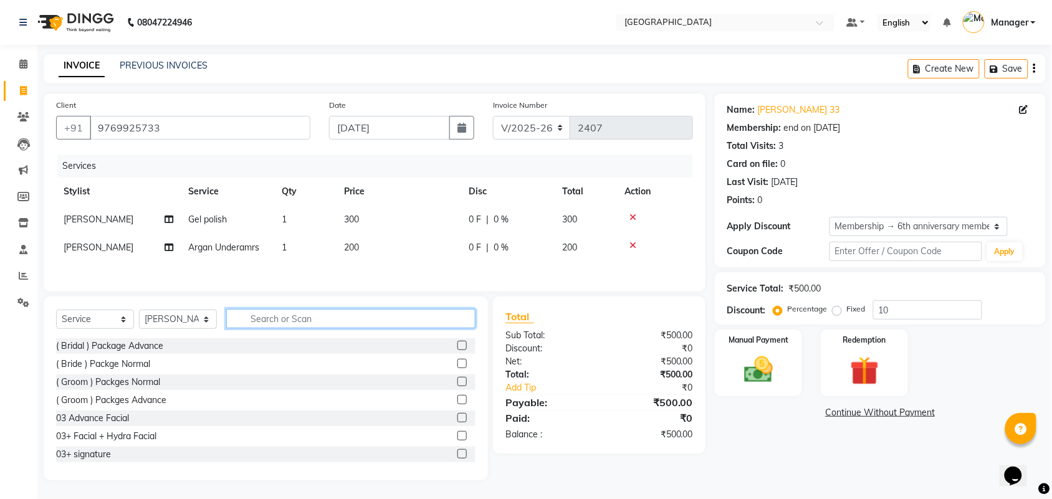
click at [408, 325] on input "text" at bounding box center [350, 318] width 249 height 19
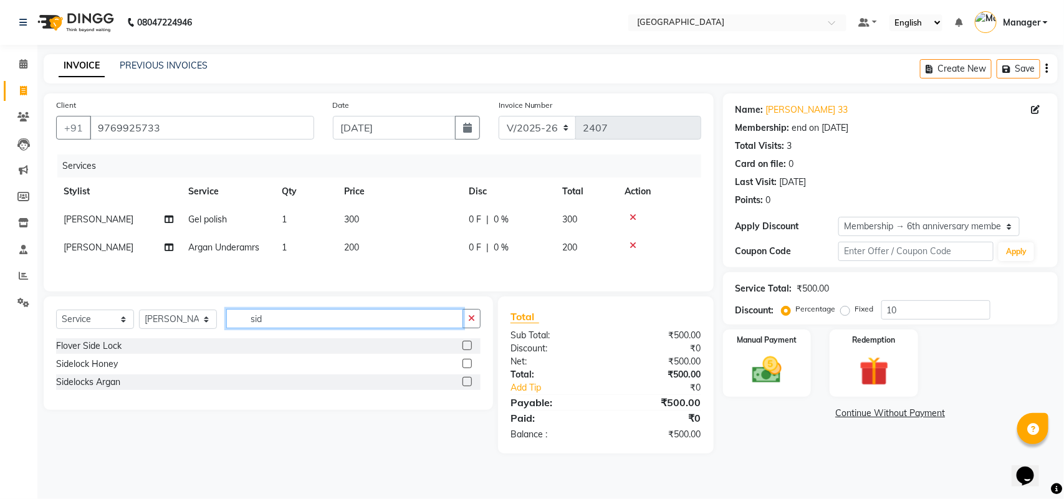
type input "sid"
click at [466, 384] on label at bounding box center [467, 381] width 9 height 9
click at [466, 384] on input "checkbox" at bounding box center [467, 382] width 8 height 8
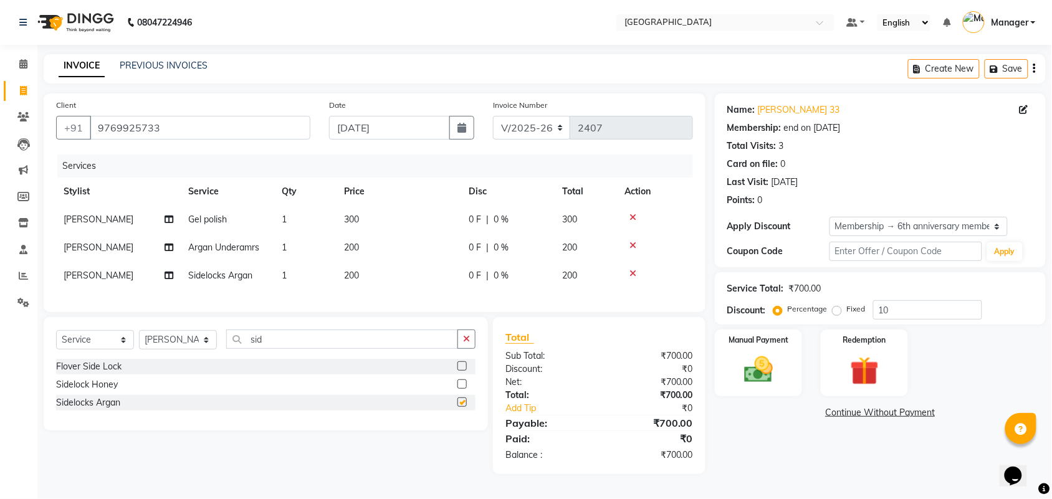
checkbox input "false"
click at [465, 343] on button "button" at bounding box center [467, 339] width 18 height 19
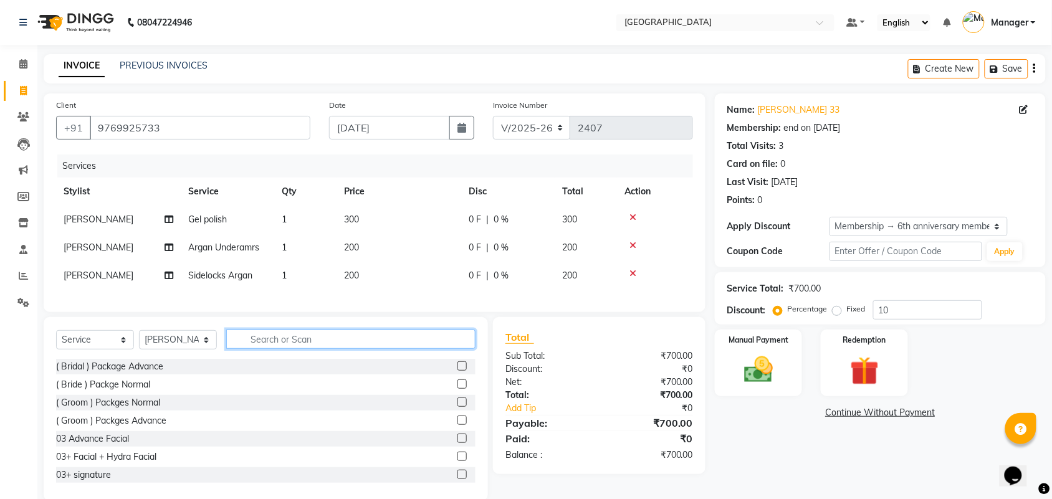
click at [372, 349] on input "text" at bounding box center [350, 339] width 249 height 19
type input "up"
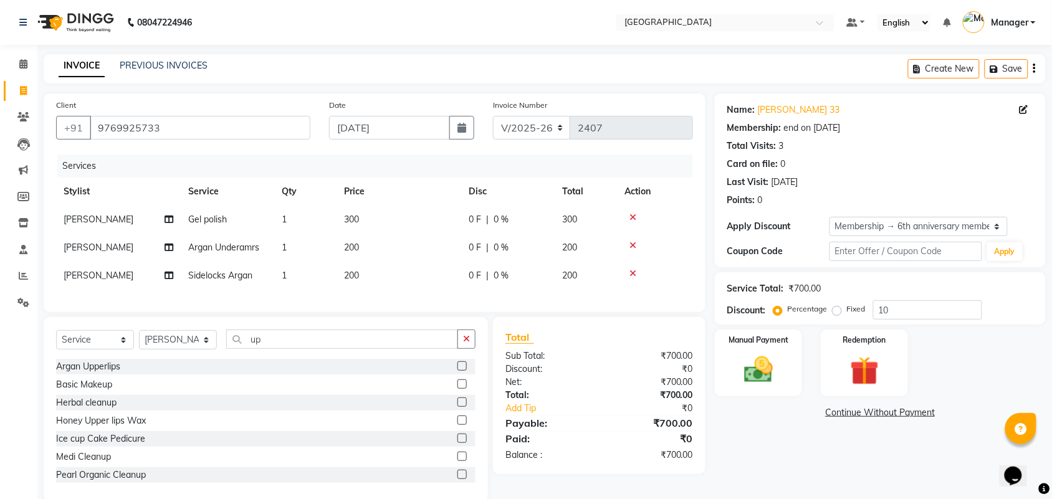
click at [458, 371] on label at bounding box center [462, 366] width 9 height 9
click at [458, 371] on input "checkbox" at bounding box center [462, 367] width 8 height 8
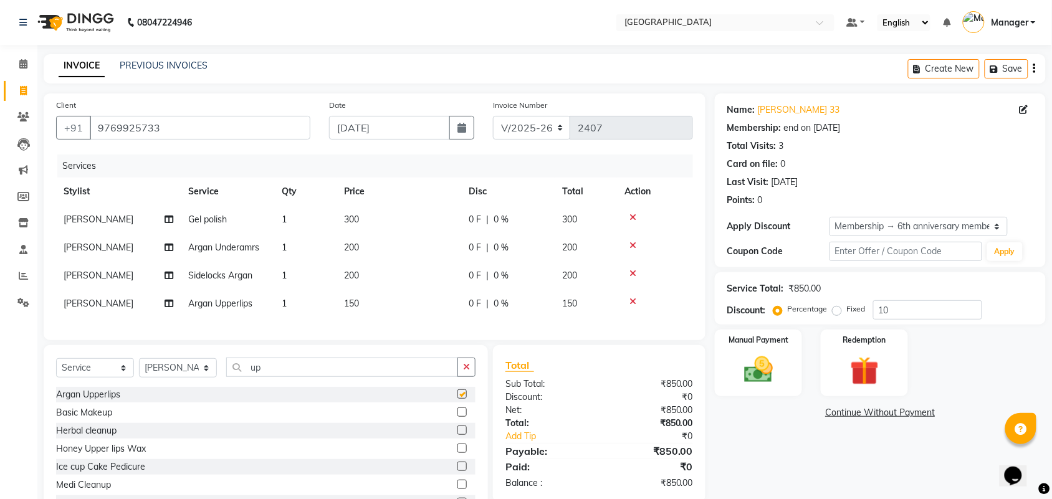
checkbox input "false"
click at [428, 377] on input "up" at bounding box center [342, 367] width 232 height 19
click at [631, 299] on icon at bounding box center [633, 301] width 7 height 9
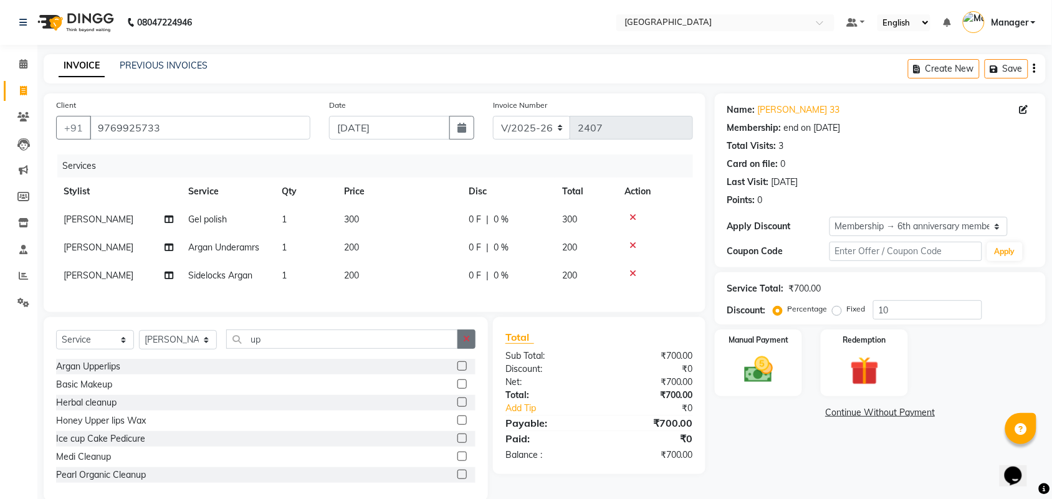
click at [468, 344] on button "button" at bounding box center [467, 339] width 18 height 19
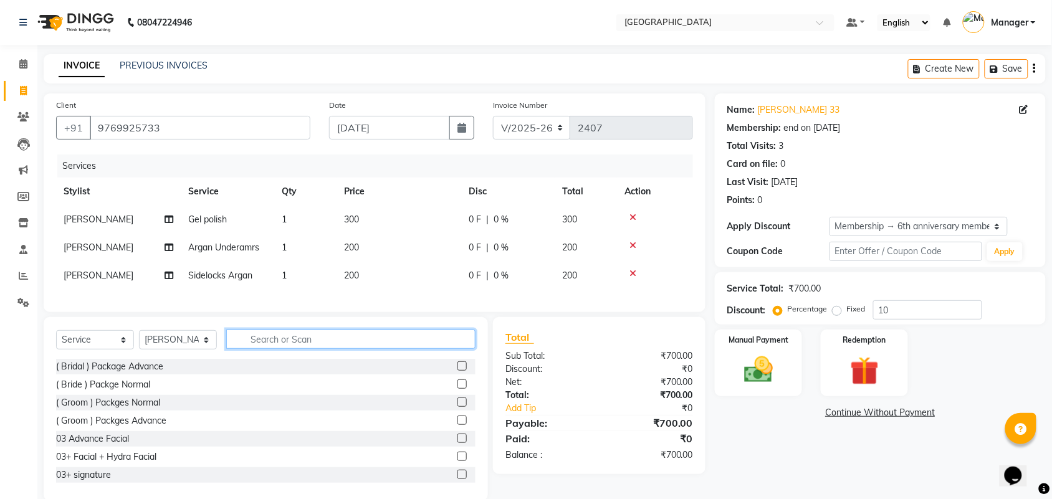
click at [368, 349] on input "text" at bounding box center [350, 339] width 249 height 19
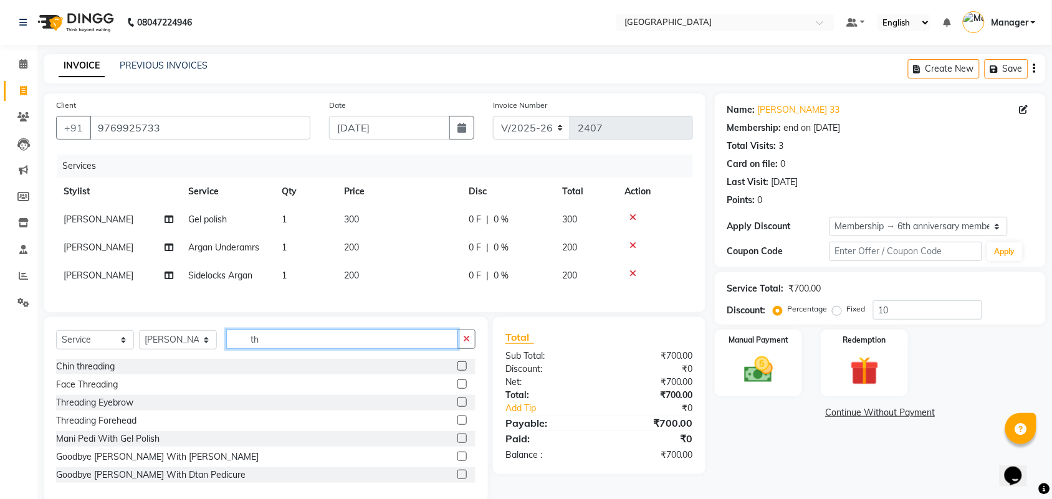
type input "th"
click at [458, 407] on label at bounding box center [462, 402] width 9 height 9
click at [458, 407] on input "checkbox" at bounding box center [462, 403] width 8 height 8
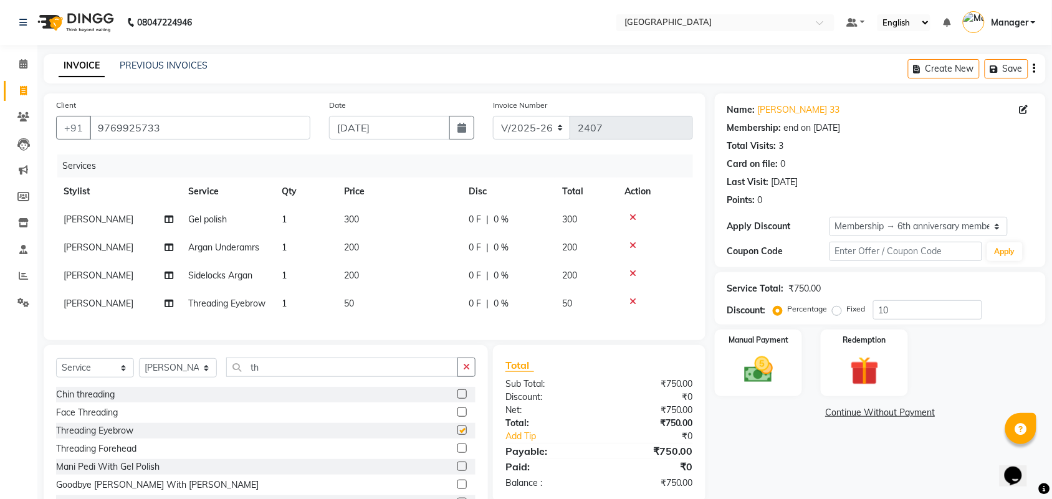
checkbox input "false"
click at [347, 306] on span "50" at bounding box center [349, 303] width 10 height 11
select select "63647"
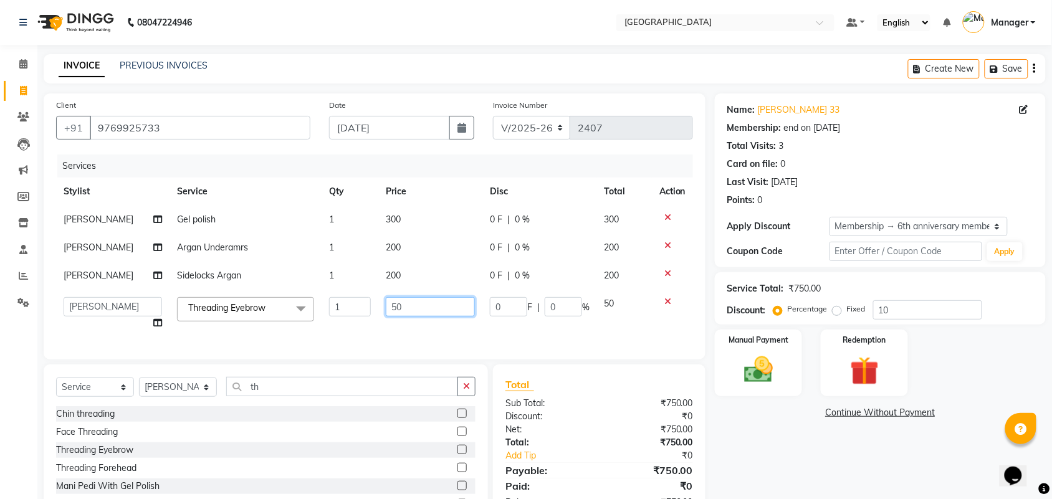
click at [390, 310] on input "50" at bounding box center [430, 306] width 89 height 19
type input "100"
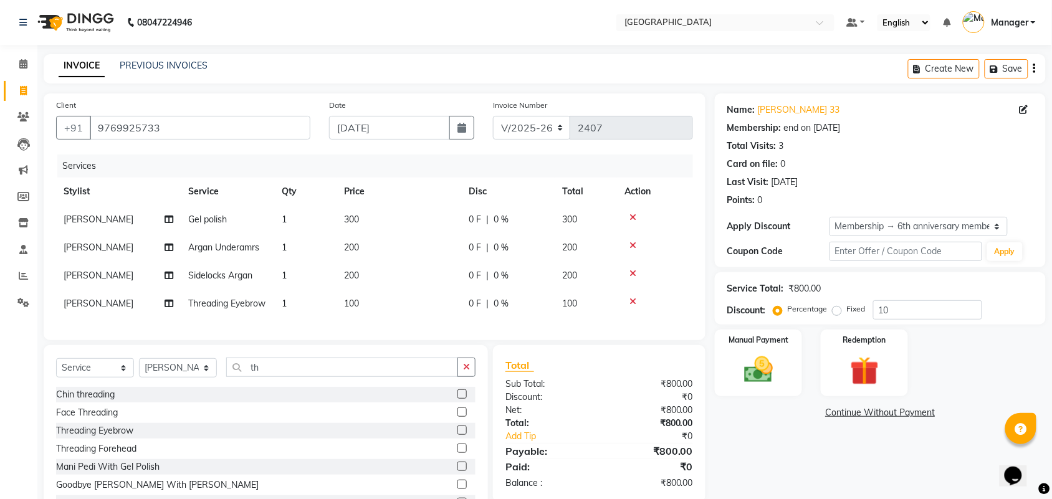
click at [410, 318] on td "100" at bounding box center [399, 304] width 125 height 28
select select "63647"
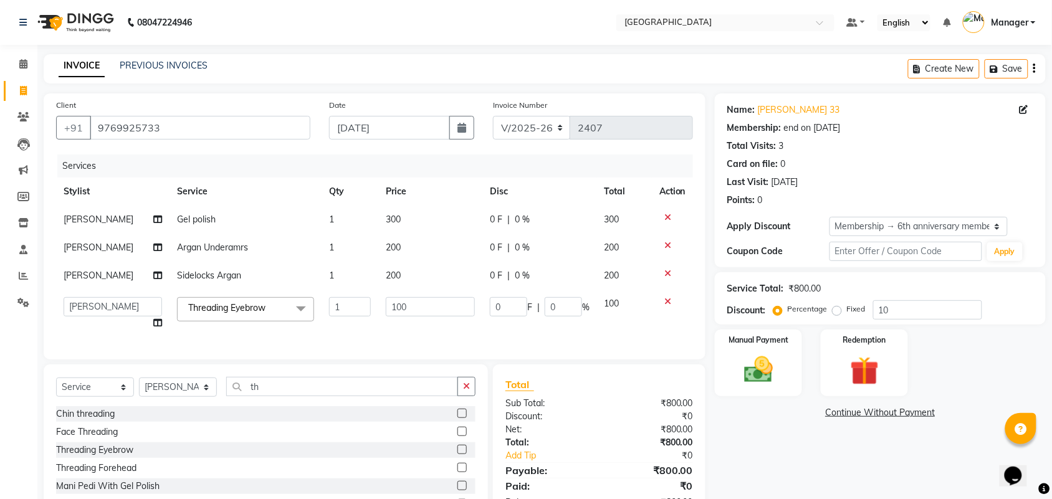
click at [410, 320] on td "100" at bounding box center [430, 313] width 104 height 47
click at [386, 217] on span "300" at bounding box center [393, 219] width 15 height 11
select select "63647"
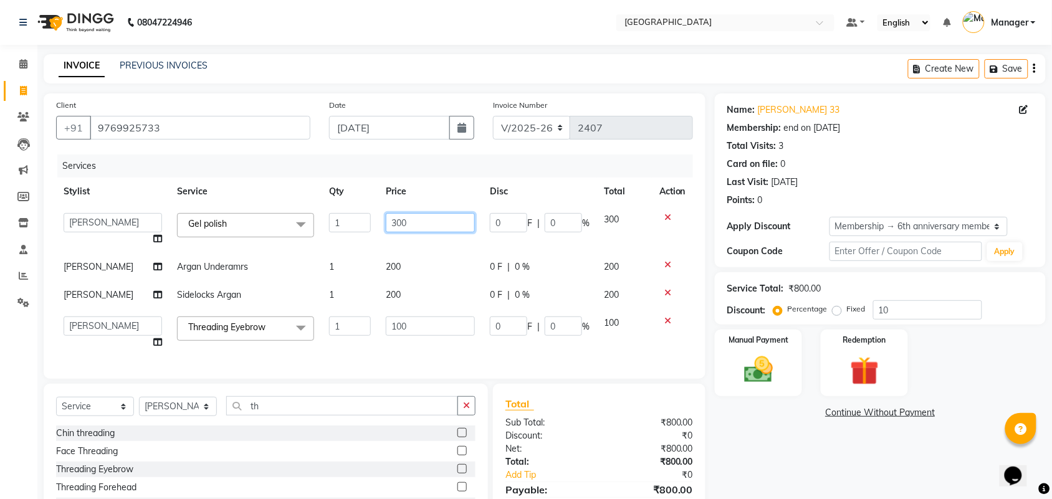
click at [393, 219] on input "300" at bounding box center [430, 222] width 89 height 19
type input "400"
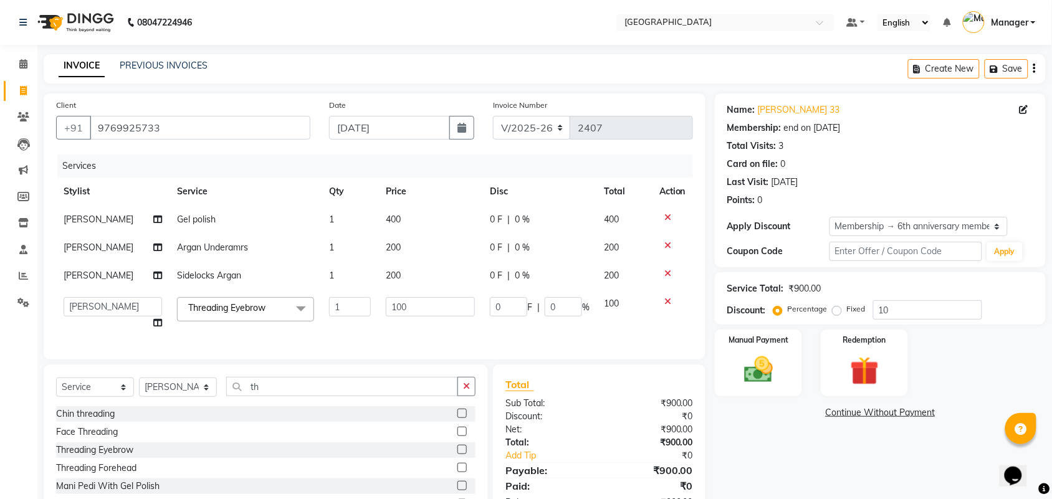
click at [416, 238] on tbody "Samiya Gel polish 1 400 0 F | 0 % 400 Samiya Argan Underamrs 1 200 0 F | 0 % 20…" at bounding box center [374, 272] width 637 height 132
click at [461, 332] on td "100" at bounding box center [430, 313] width 104 height 47
click at [751, 383] on img at bounding box center [758, 370] width 49 height 34
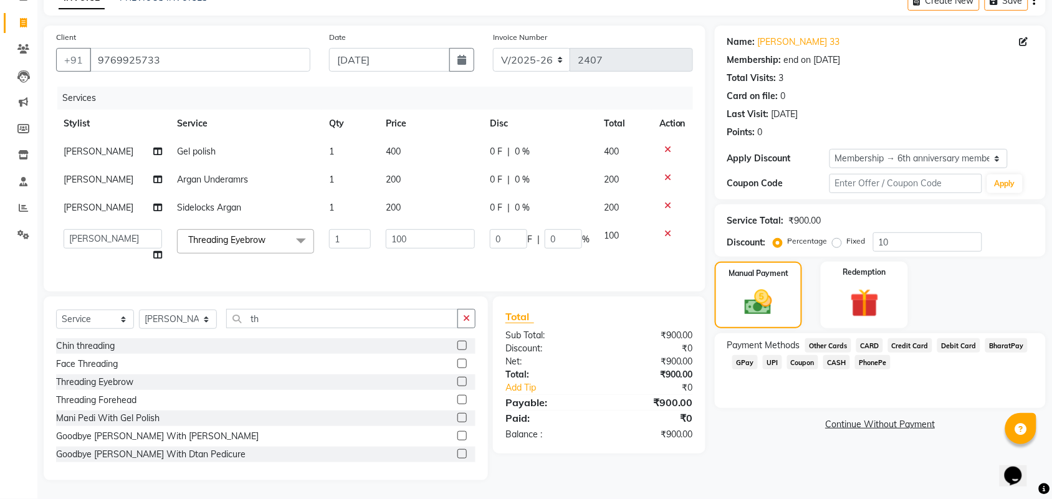
scroll to position [78, 0]
click at [743, 355] on span "GPay" at bounding box center [746, 362] width 26 height 14
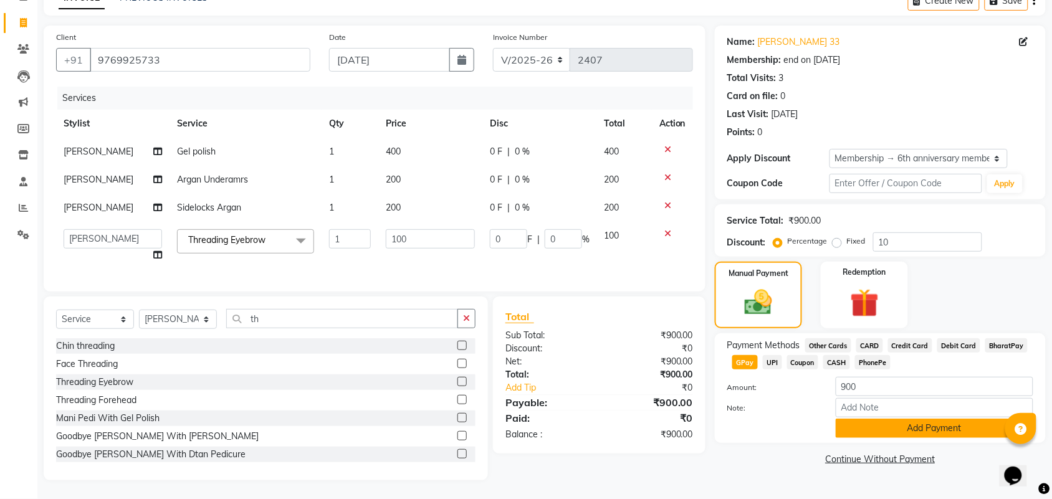
click at [862, 419] on button "Add Payment" at bounding box center [935, 428] width 198 height 19
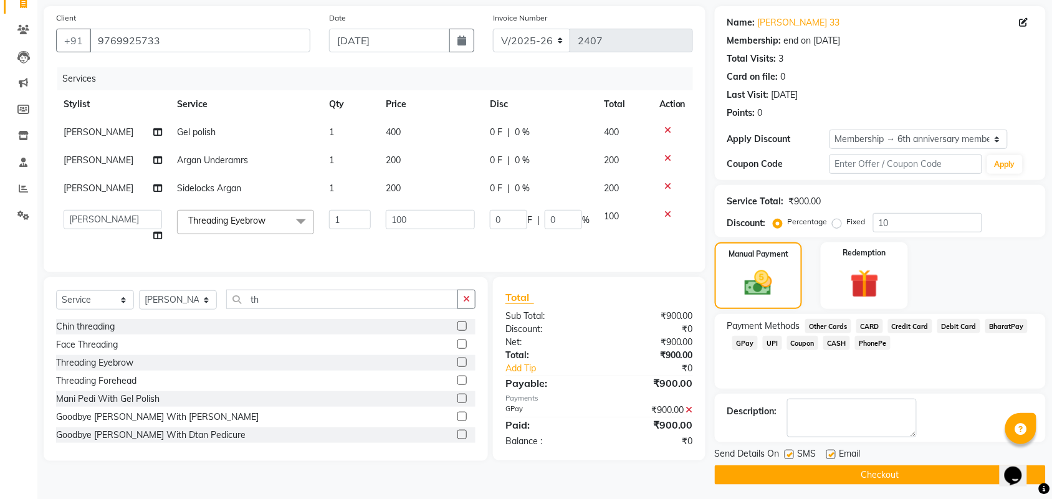
scroll to position [92, 0]
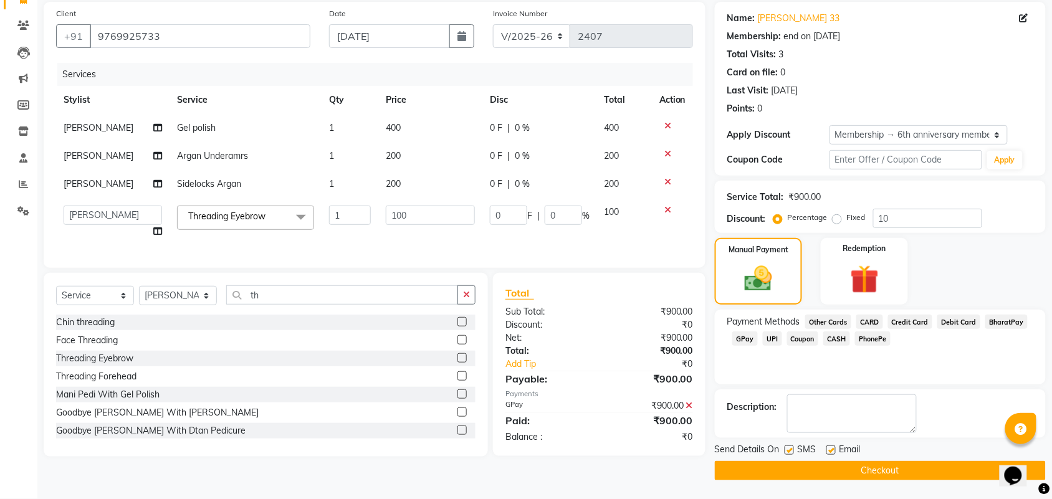
click at [853, 468] on button "Checkout" at bounding box center [880, 470] width 331 height 19
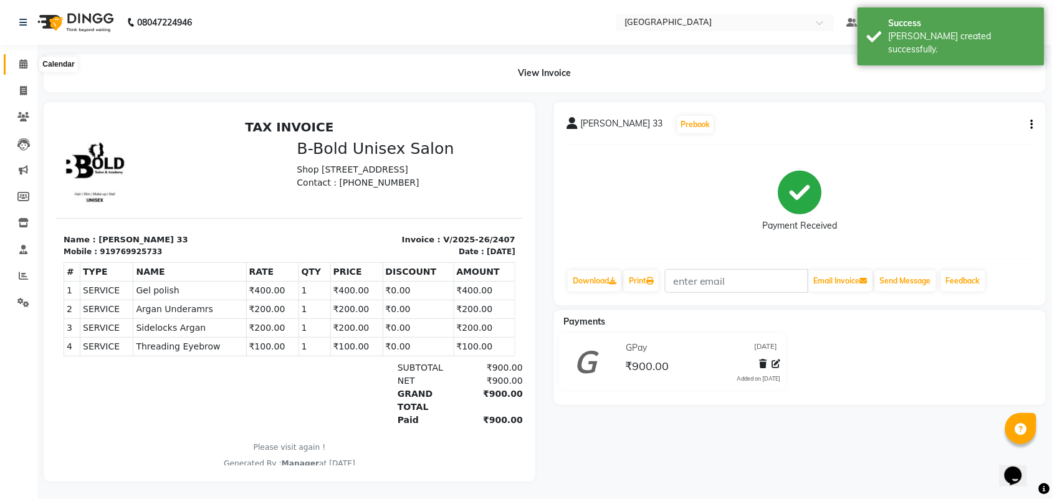
click at [17, 58] on span at bounding box center [23, 64] width 22 height 14
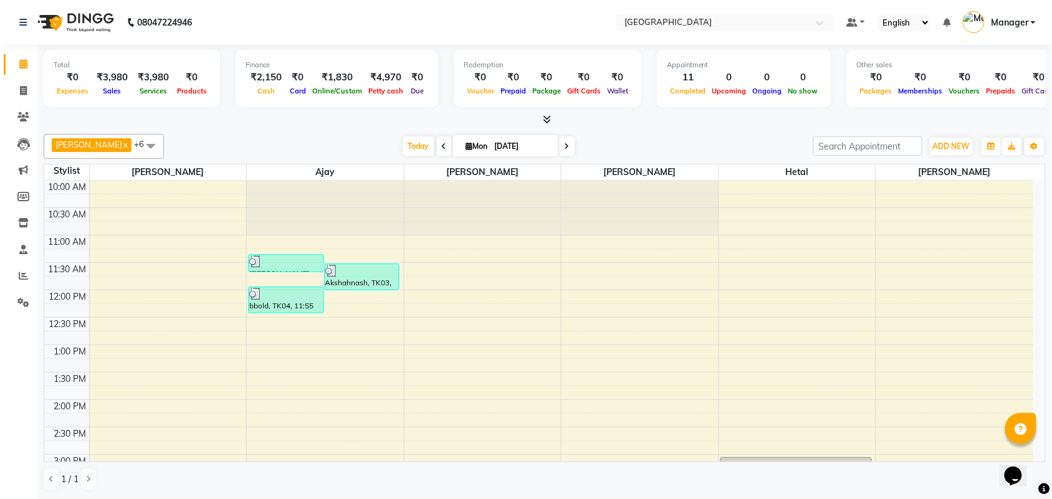
click at [17, 58] on span at bounding box center [23, 64] width 22 height 14
click at [20, 86] on icon at bounding box center [23, 90] width 7 height 9
select select "service"
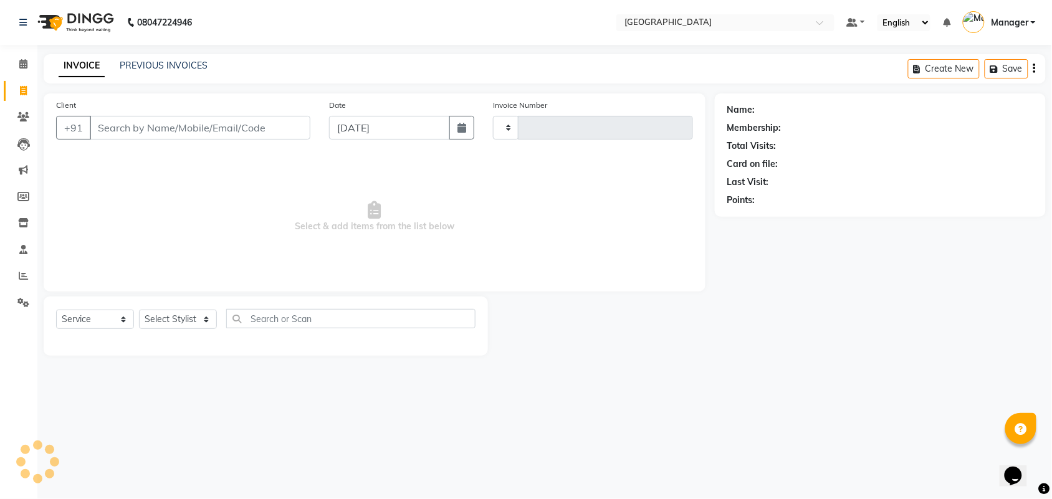
type input "2408"
select select "7353"
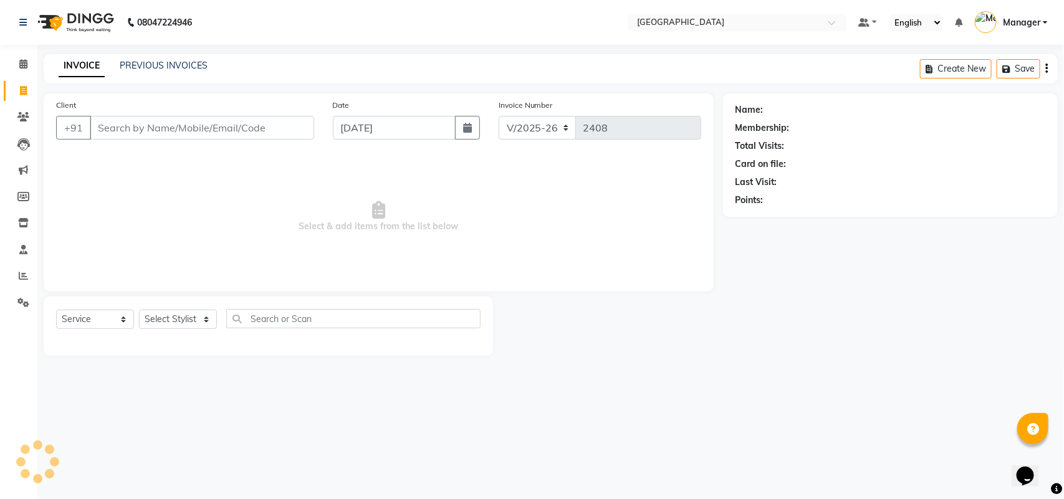
click at [125, 128] on input "Client" at bounding box center [202, 128] width 224 height 24
type input "8657295599"
click at [297, 125] on span "Add Client" at bounding box center [281, 128] width 49 height 12
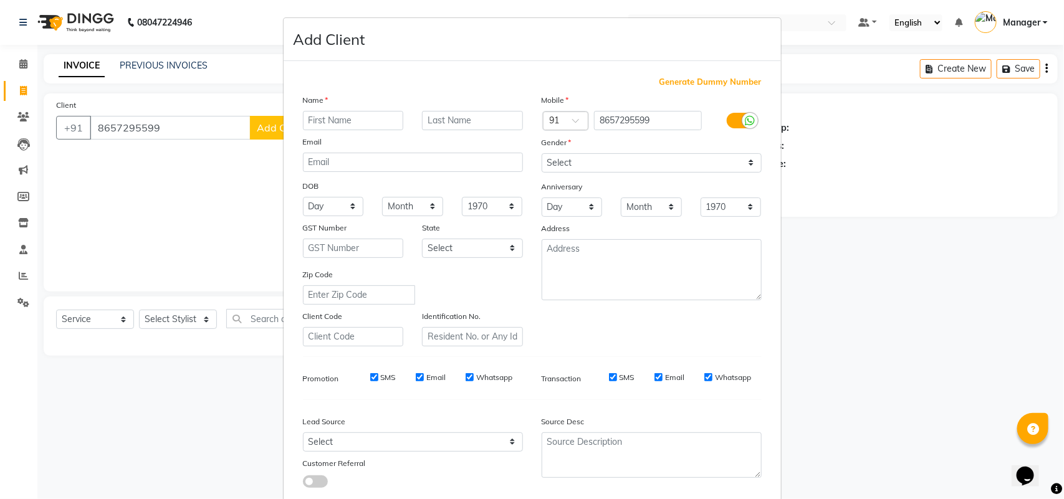
click at [351, 125] on input "text" at bounding box center [353, 120] width 101 height 19
type input "sargam"
click at [744, 166] on select "Select [DEMOGRAPHIC_DATA] [DEMOGRAPHIC_DATA] Other Prefer Not To Say" at bounding box center [652, 162] width 220 height 19
select select "[DEMOGRAPHIC_DATA]"
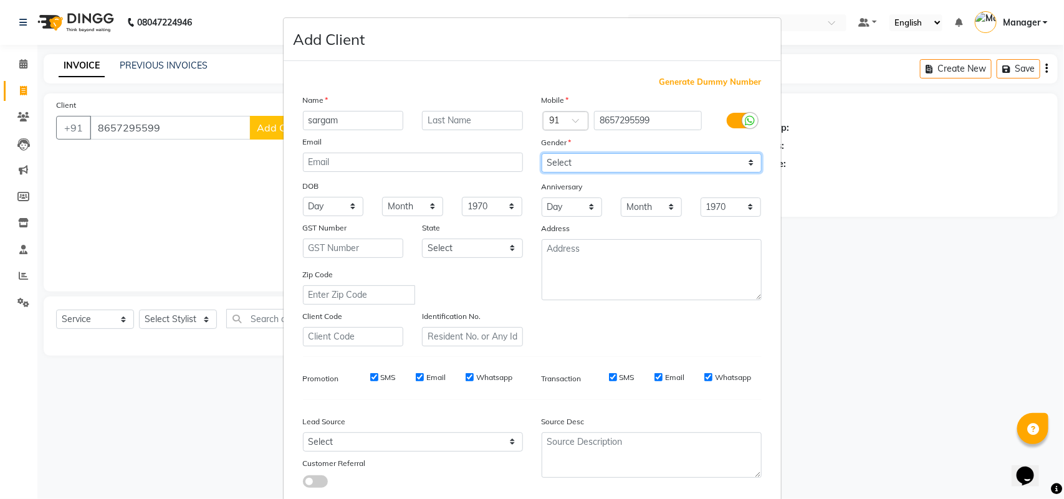
click at [542, 153] on select "Select [DEMOGRAPHIC_DATA] [DEMOGRAPHIC_DATA] Other Prefer Not To Say" at bounding box center [652, 162] width 220 height 19
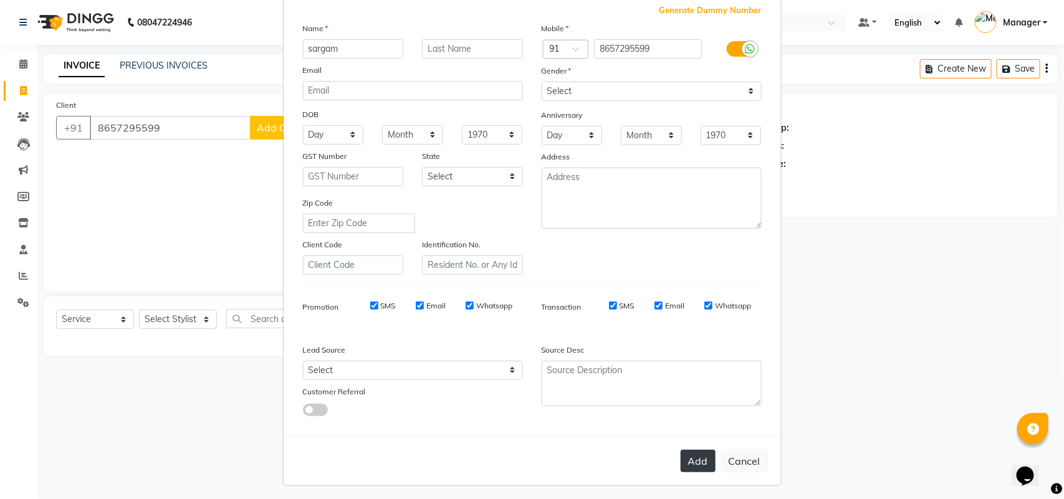
click at [697, 455] on button "Add" at bounding box center [698, 461] width 35 height 22
select select
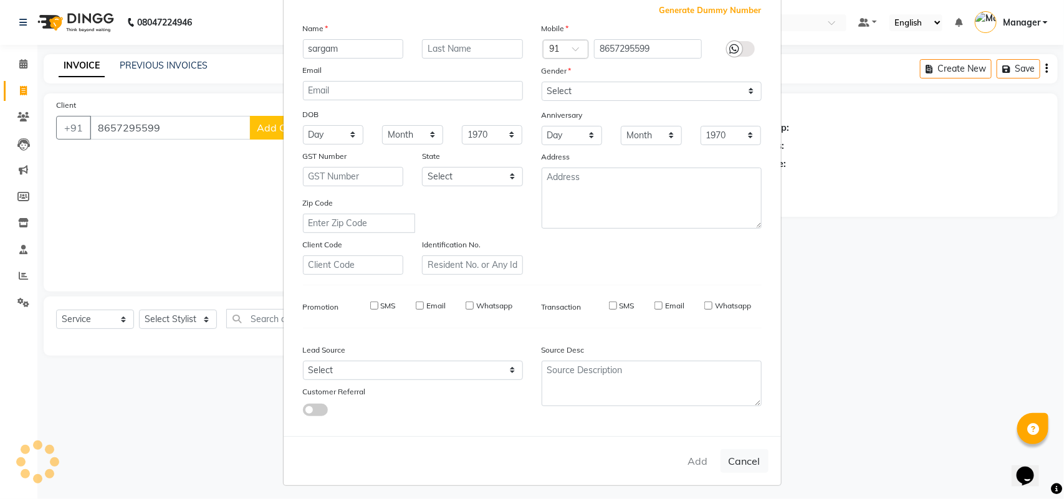
select select
checkbox input "false"
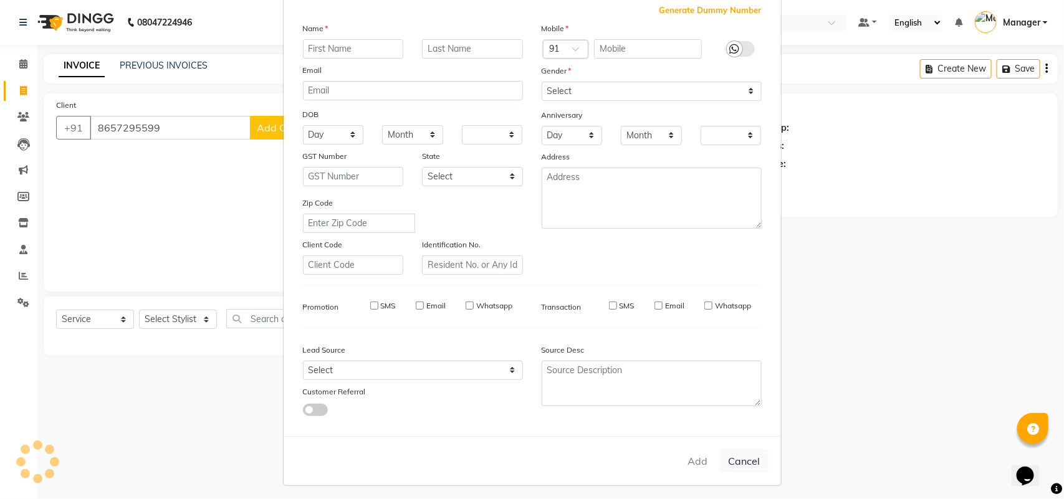
checkbox input "false"
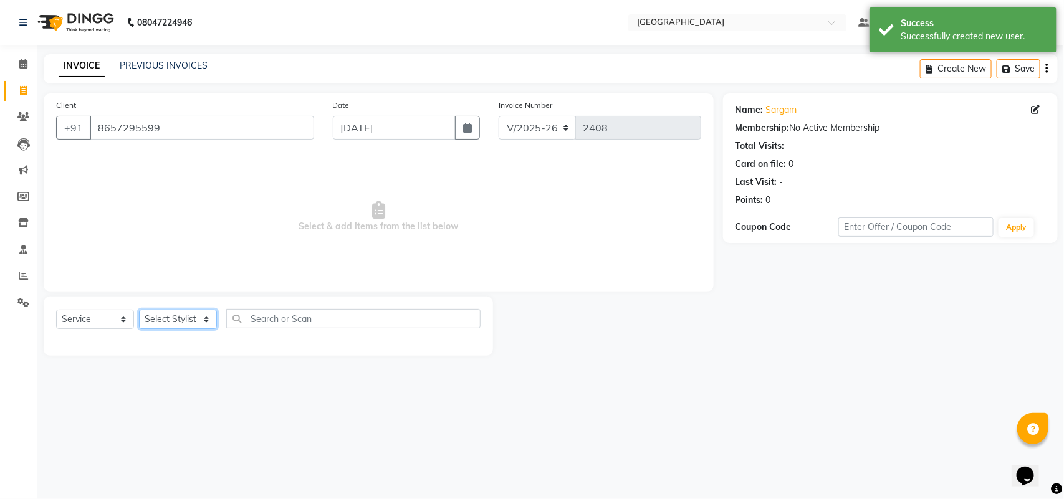
click at [201, 315] on select "Select Stylist [PERSON_NAME] [PERSON_NAME] [PERSON_NAME] [PERSON_NAME] Manager …" at bounding box center [178, 319] width 78 height 19
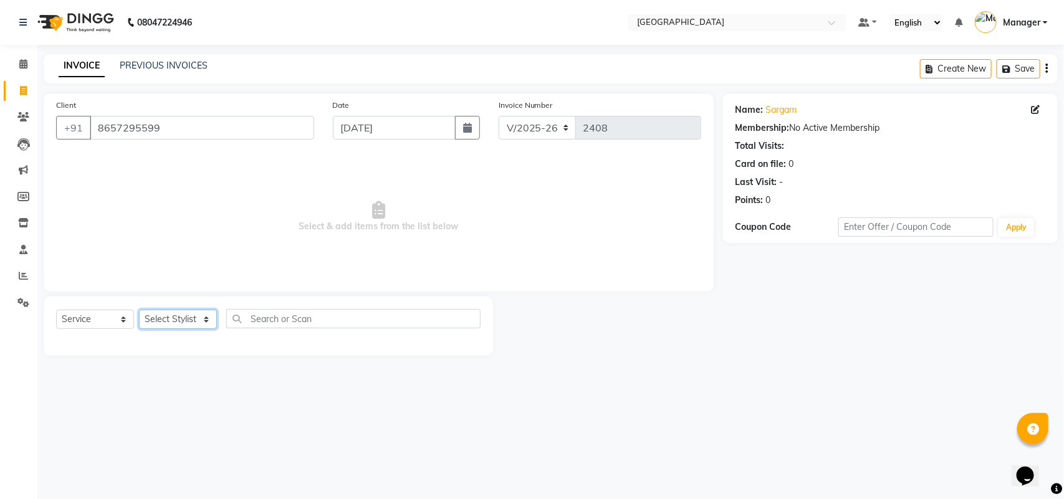
select select "63647"
click at [139, 310] on select "Select Stylist [PERSON_NAME] [PERSON_NAME] [PERSON_NAME] [PERSON_NAME] Manager …" at bounding box center [178, 319] width 78 height 19
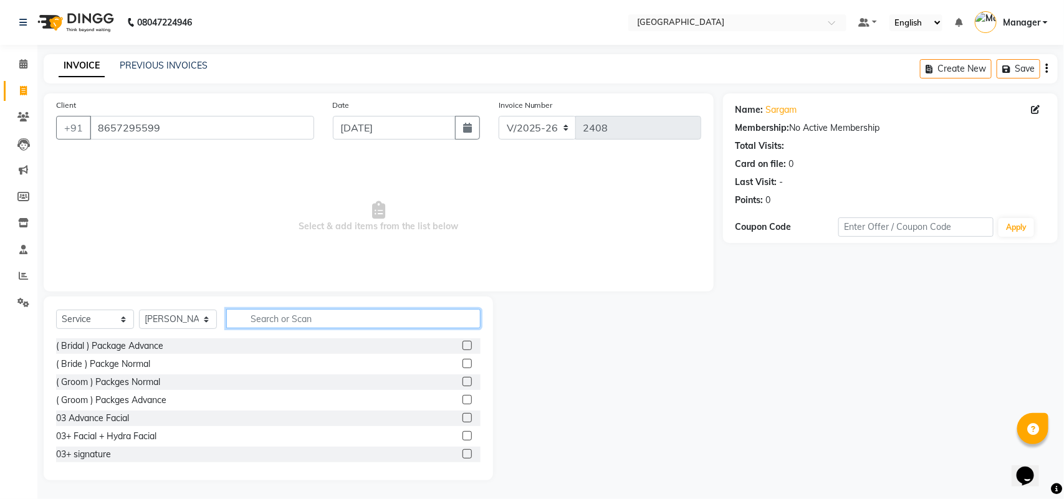
click at [256, 316] on input "text" at bounding box center [353, 318] width 254 height 19
click at [256, 319] on input "text" at bounding box center [353, 318] width 254 height 19
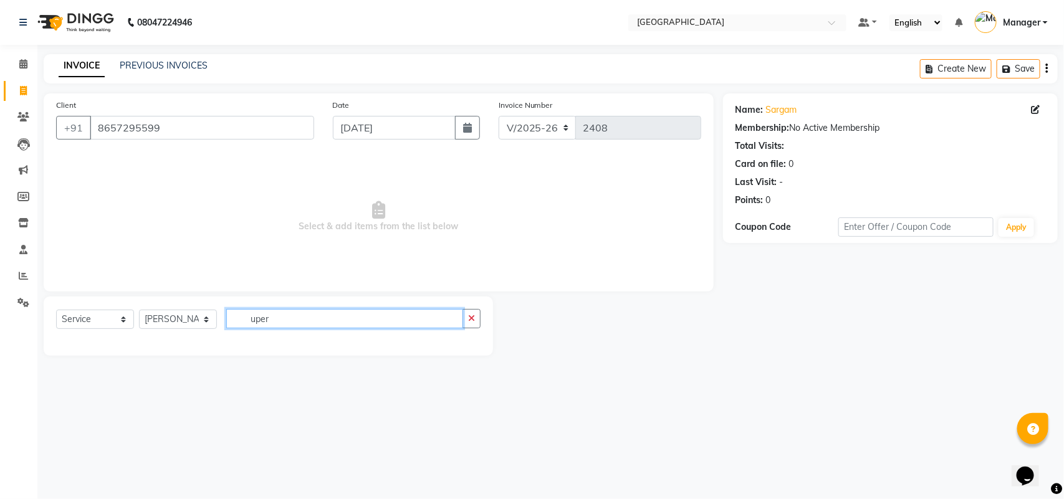
click at [300, 320] on input "uper" at bounding box center [344, 318] width 237 height 19
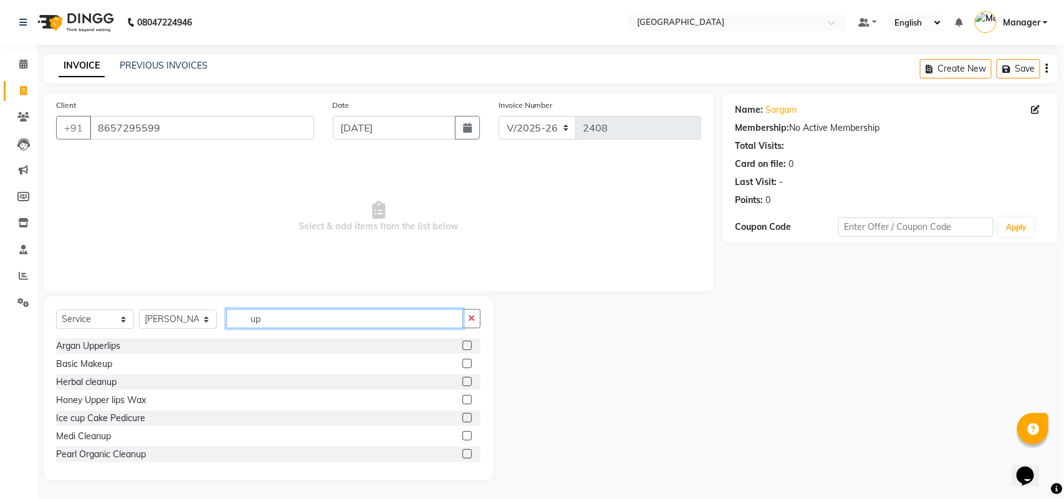
type input "u"
type input "t"
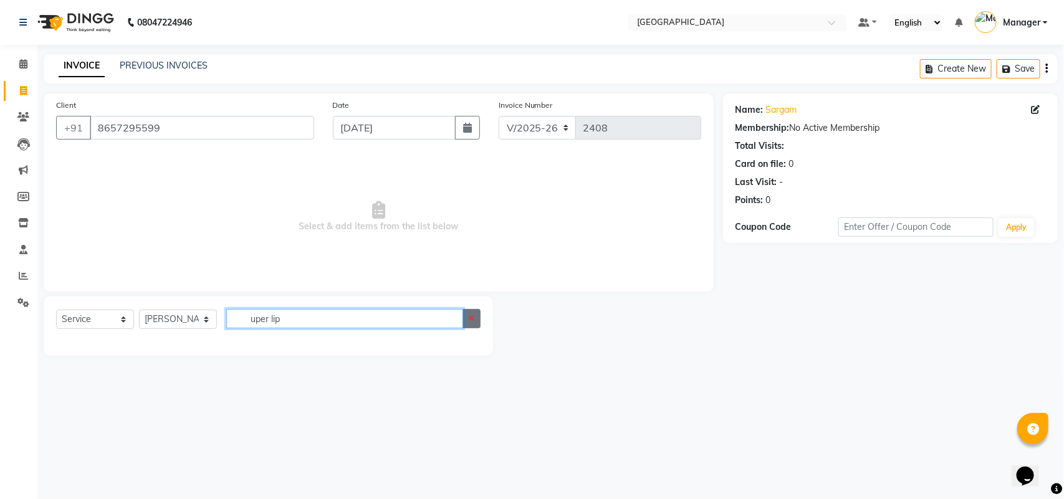
type input "uper lip"
click at [476, 319] on button "button" at bounding box center [472, 318] width 18 height 19
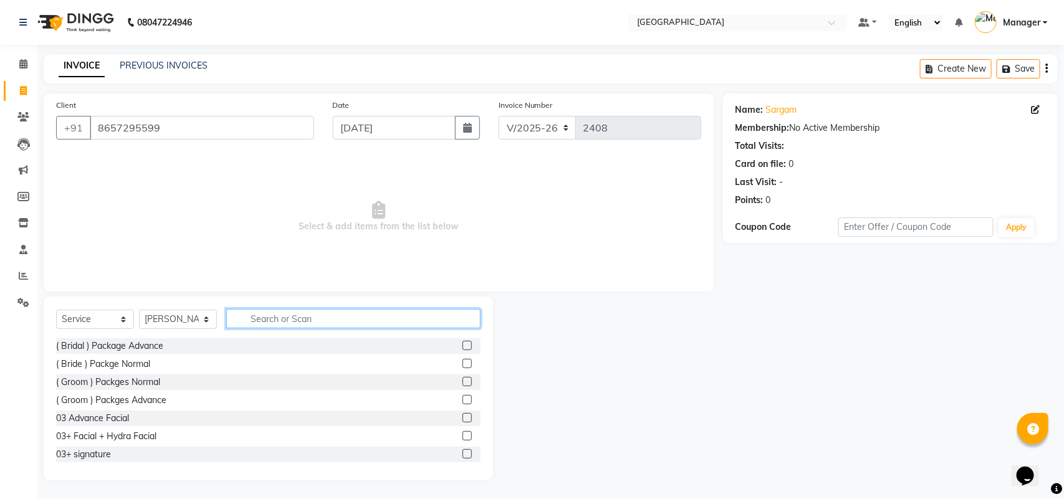
click at [430, 319] on input "text" at bounding box center [353, 318] width 254 height 19
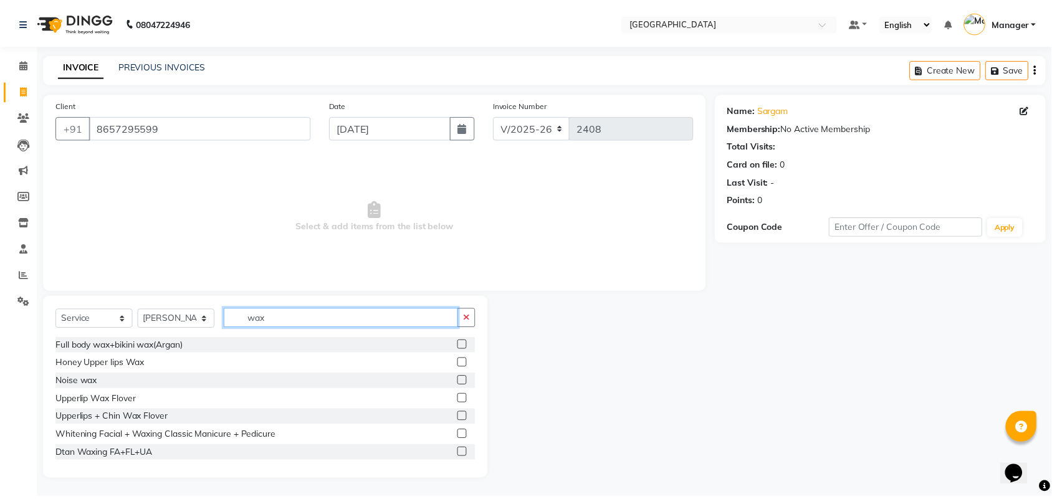
scroll to position [327, 0]
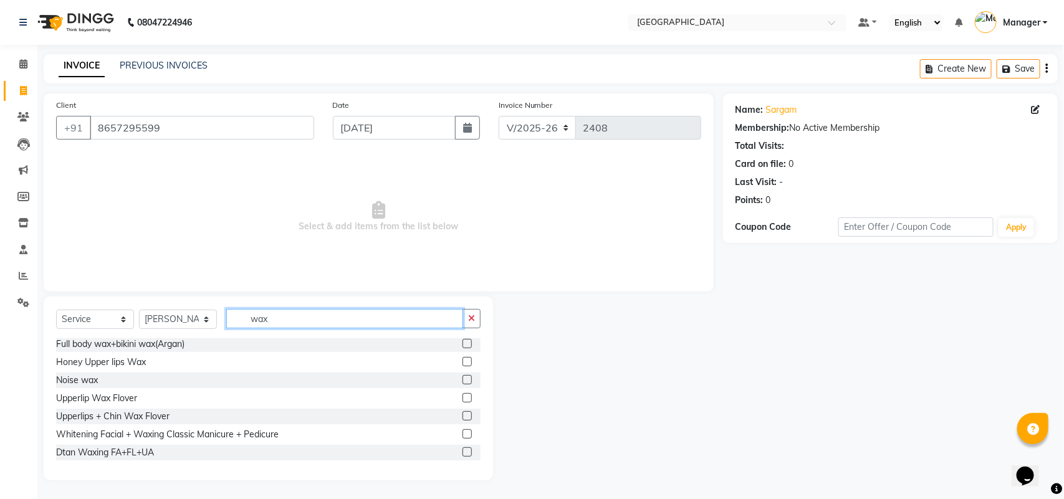
type input "wax"
click at [463, 393] on label at bounding box center [467, 397] width 9 height 9
click at [463, 395] on input "checkbox" at bounding box center [467, 399] width 8 height 8
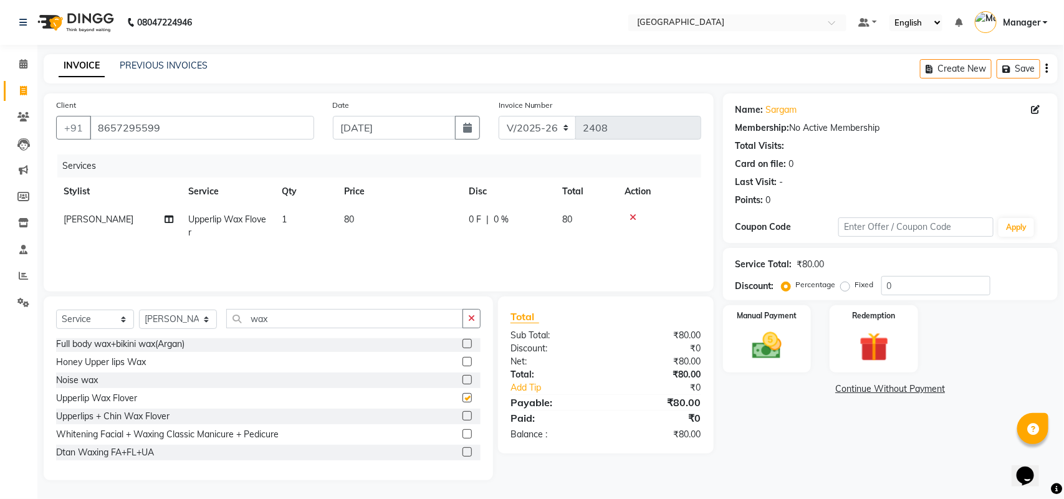
checkbox input "false"
click at [375, 215] on td "80" at bounding box center [399, 226] width 125 height 41
select select "63647"
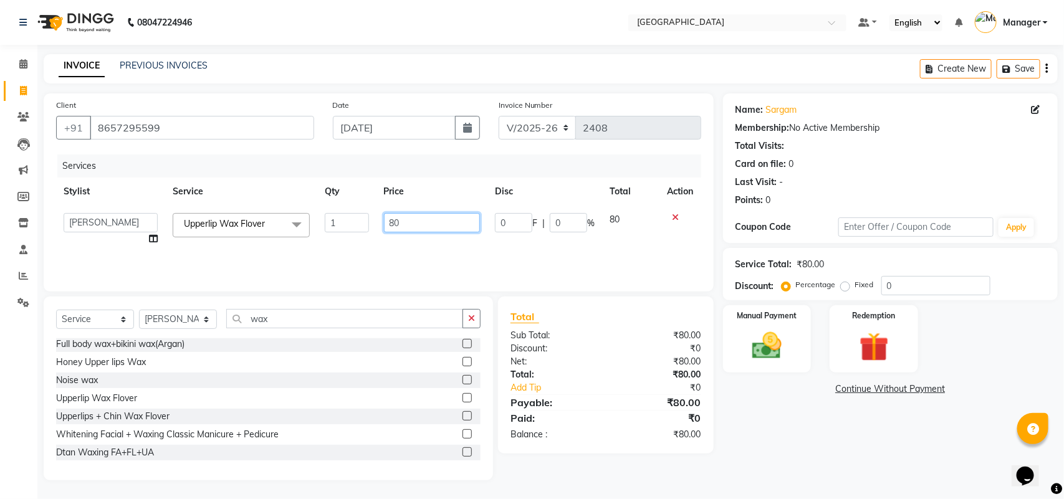
click at [403, 219] on input "80" at bounding box center [432, 222] width 97 height 19
type input "8"
type input "50"
click at [615, 233] on td "80" at bounding box center [630, 229] width 57 height 47
select select "63647"
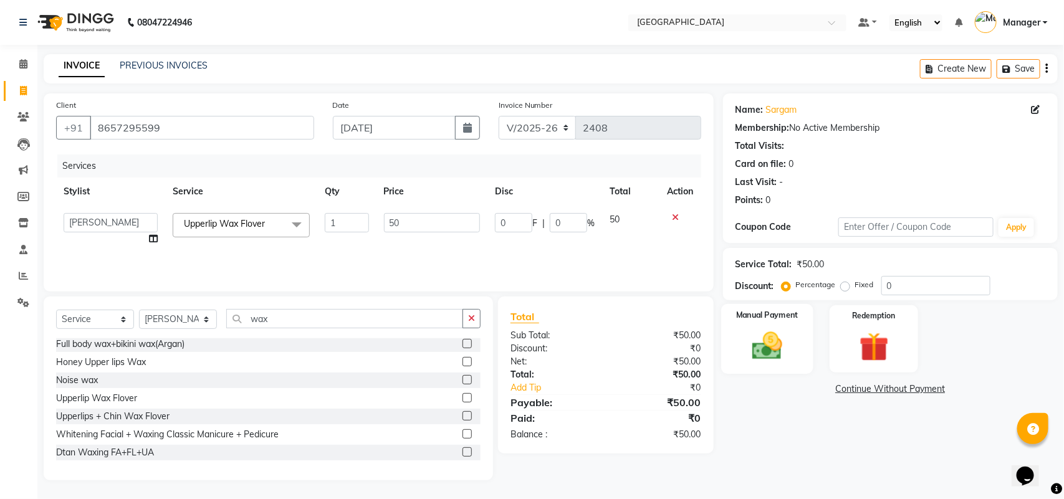
click at [752, 332] on img at bounding box center [767, 346] width 49 height 35
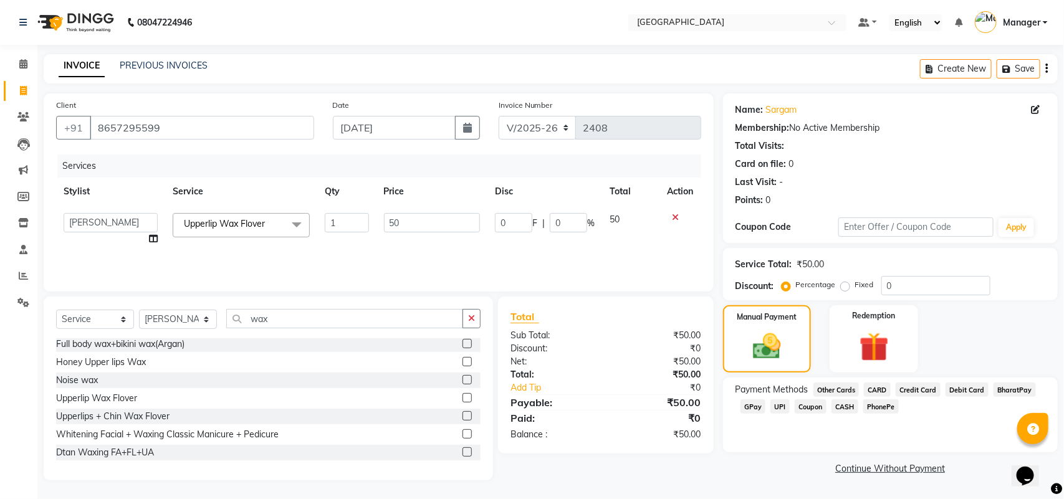
click at [849, 407] on span "CASH" at bounding box center [845, 407] width 27 height 14
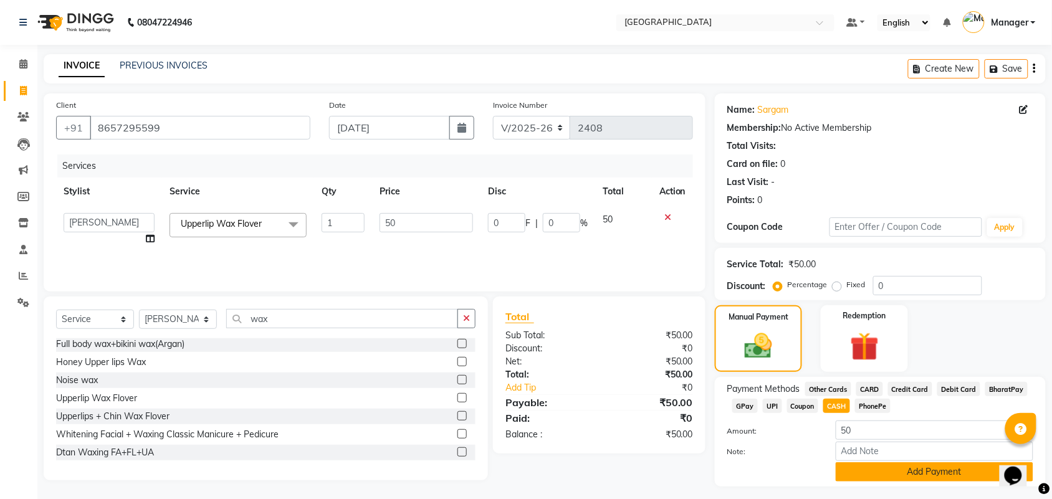
click at [887, 475] on button "Add Payment" at bounding box center [935, 472] width 198 height 19
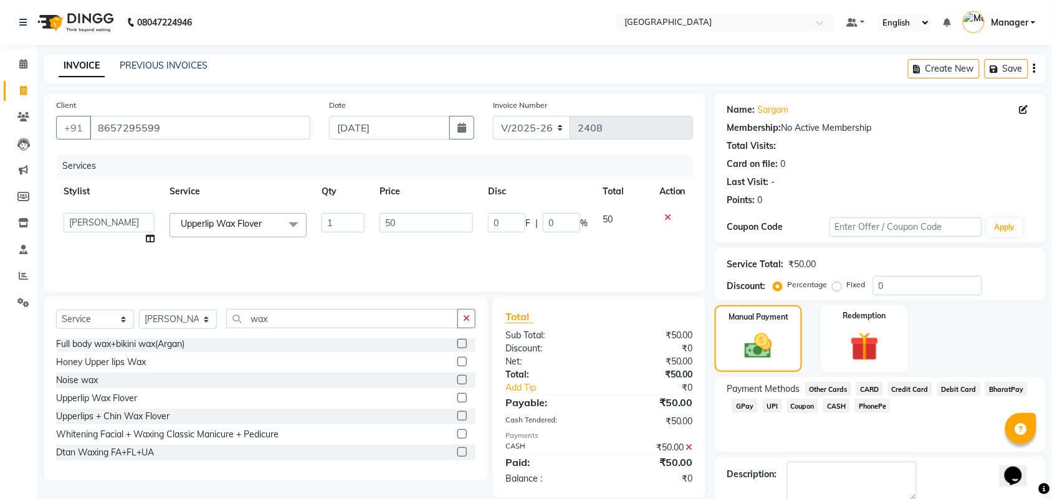
scroll to position [67, 0]
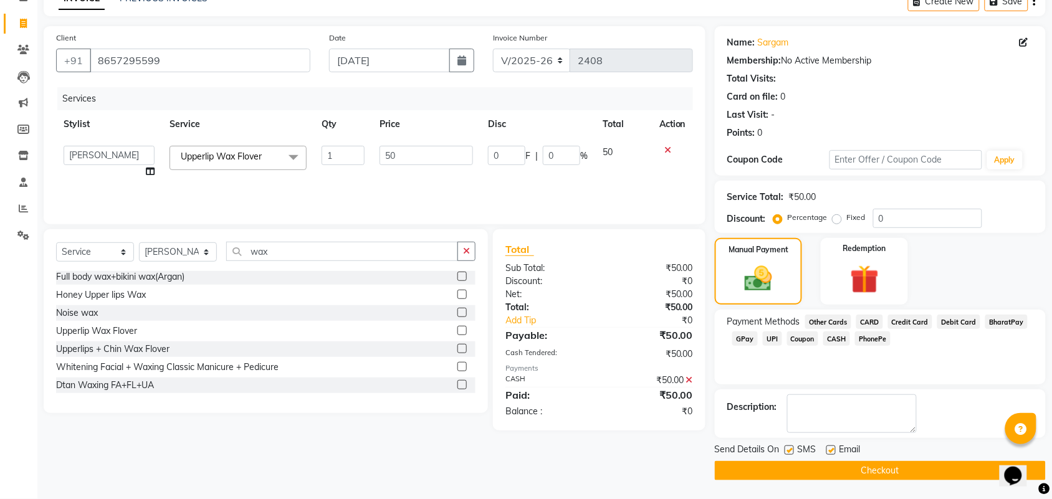
click at [986, 464] on button "Checkout" at bounding box center [880, 470] width 331 height 19
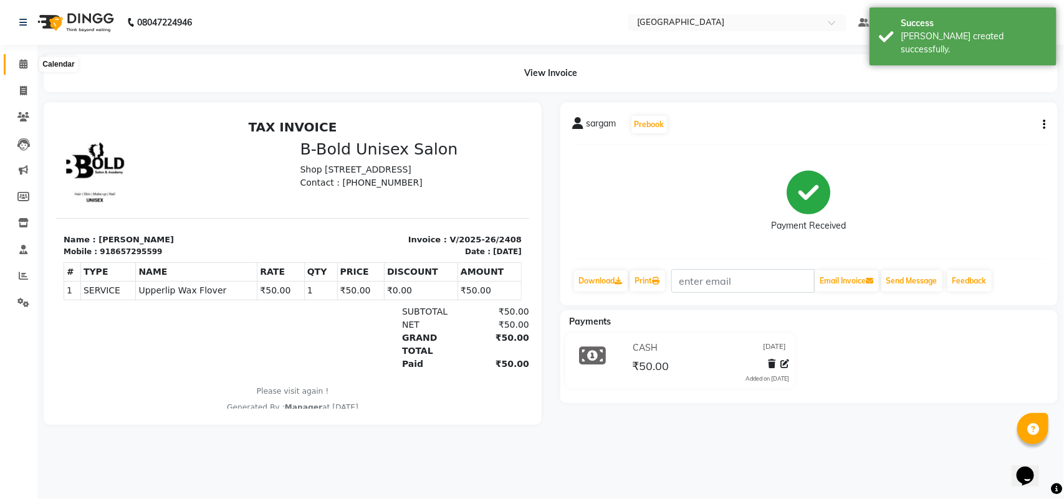
click at [24, 60] on icon at bounding box center [23, 63] width 8 height 9
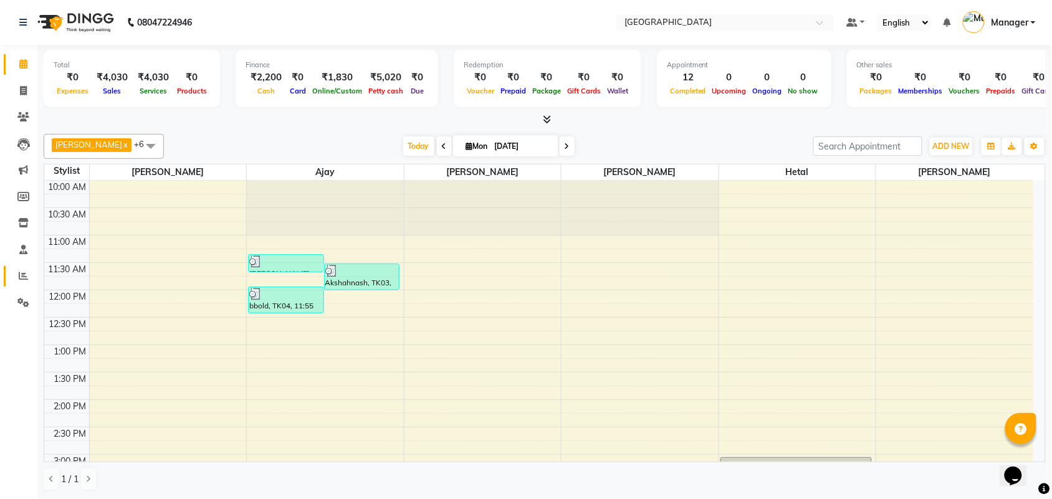
click at [19, 284] on link "Reports" at bounding box center [19, 276] width 30 height 21
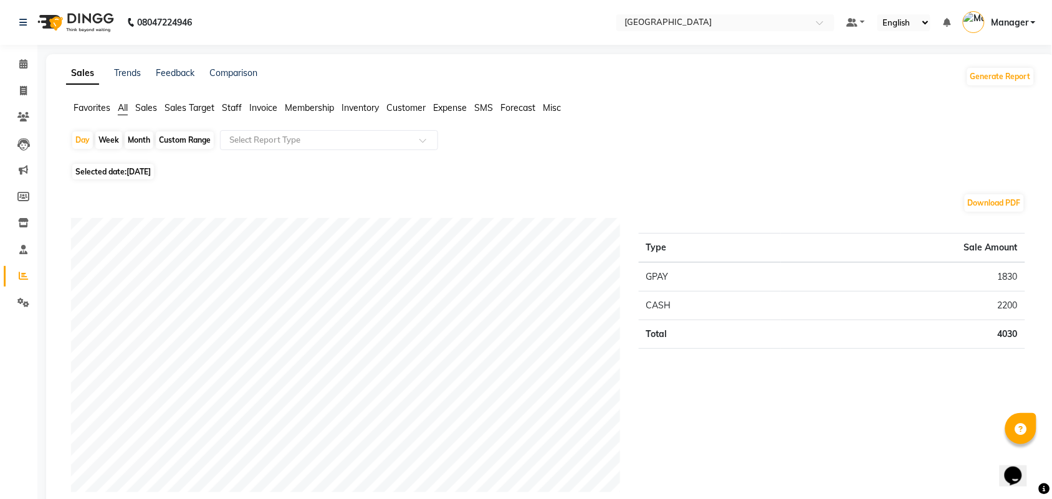
click at [231, 107] on span "Staff" at bounding box center [232, 107] width 20 height 11
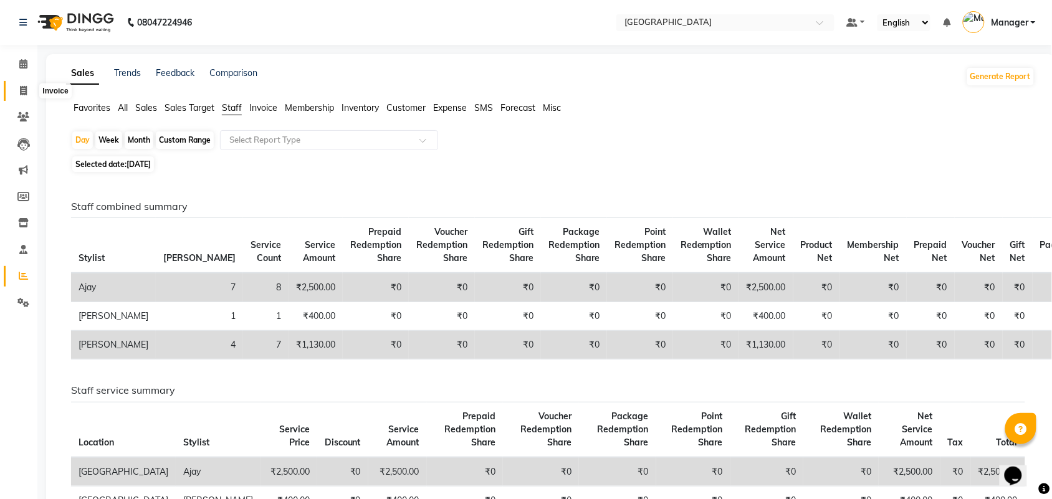
click at [24, 88] on icon at bounding box center [23, 90] width 7 height 9
select select "service"
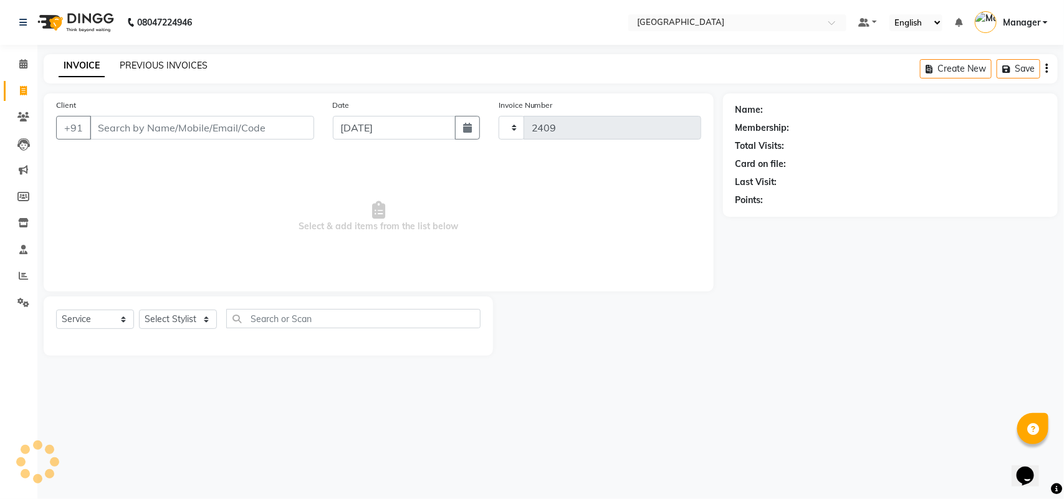
click at [147, 60] on link "PREVIOUS INVOICES" at bounding box center [164, 65] width 88 height 11
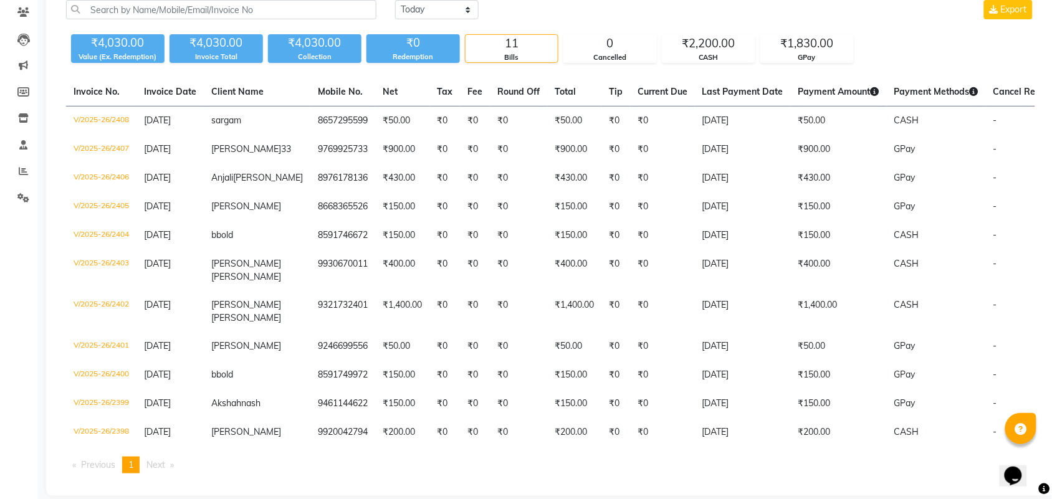
scroll to position [128, 0]
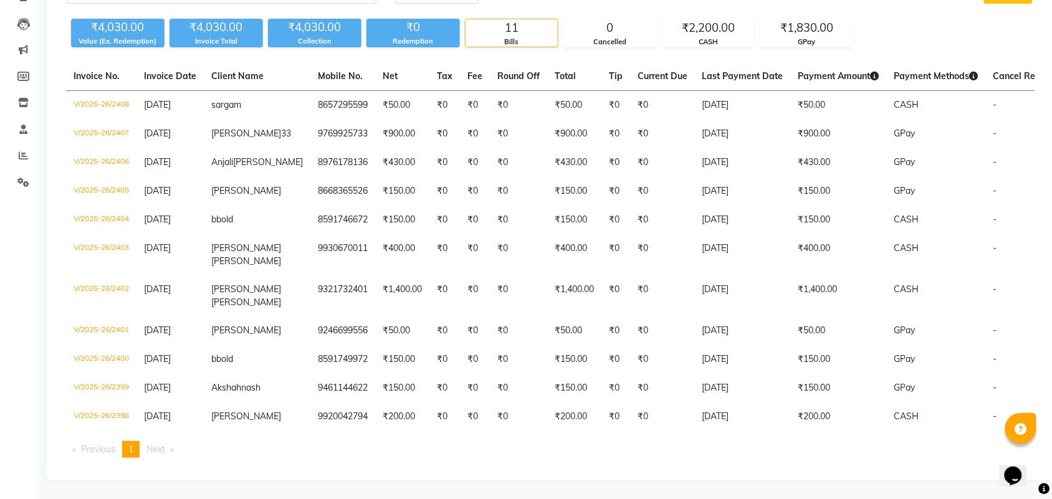
click at [890, 26] on div "₹4,030.00 Value (Ex. Redemption) ₹4,030.00 Invoice Total ₹4,030.00 Collection ₹…" at bounding box center [550, 31] width 969 height 34
click at [892, 19] on div "₹4,030.00 Value (Ex. Redemption) ₹4,030.00 Invoice Total ₹4,030.00 Collection ₹…" at bounding box center [550, 31] width 969 height 34
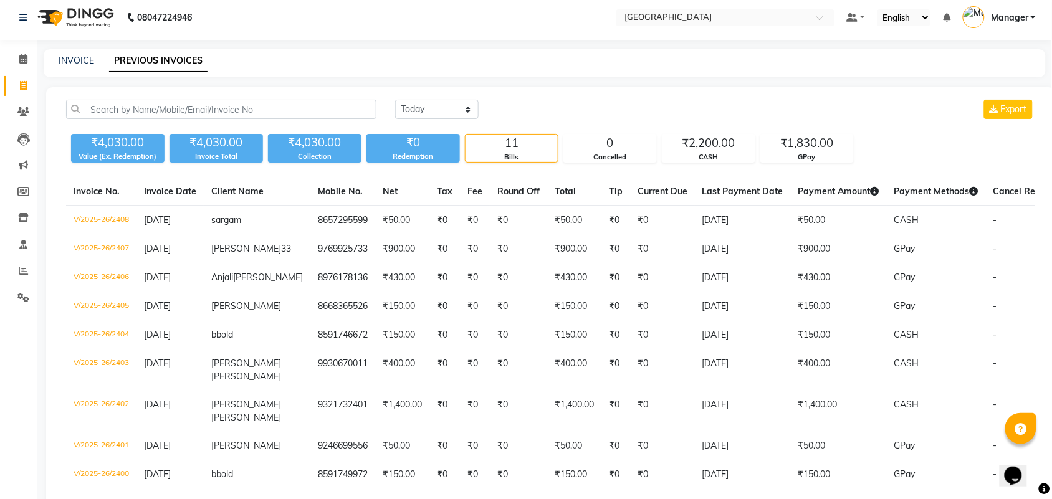
scroll to position [0, 0]
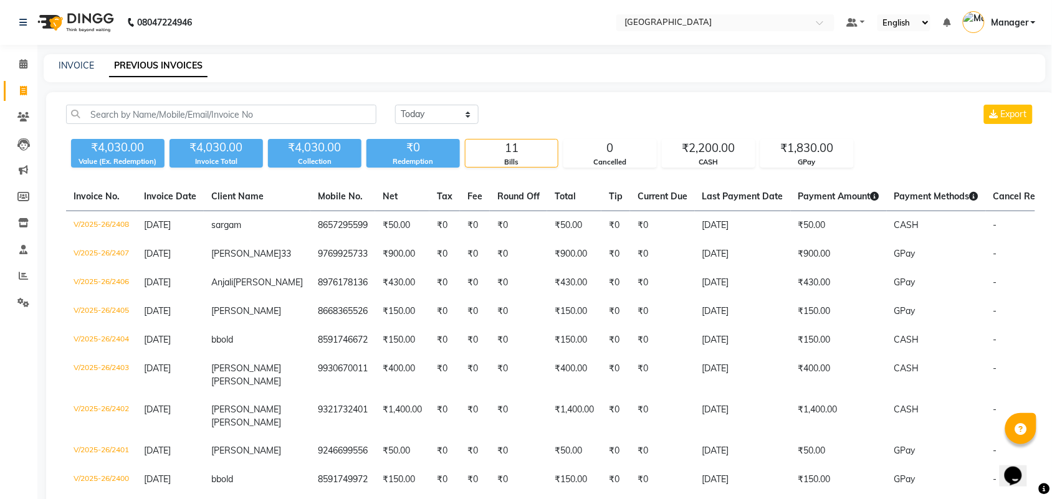
click at [892, 19] on select "English ENGLISH Español العربية मराठी हिंदी ગુજરાતી தமிழ் 中文" at bounding box center [904, 22] width 53 height 17
click at [542, 32] on nav "08047224946 Select Location × Bbold Mg Road, Mg Road Default Panel My Panel Eng…" at bounding box center [526, 22] width 1052 height 45
click at [17, 269] on span at bounding box center [23, 276] width 22 height 14
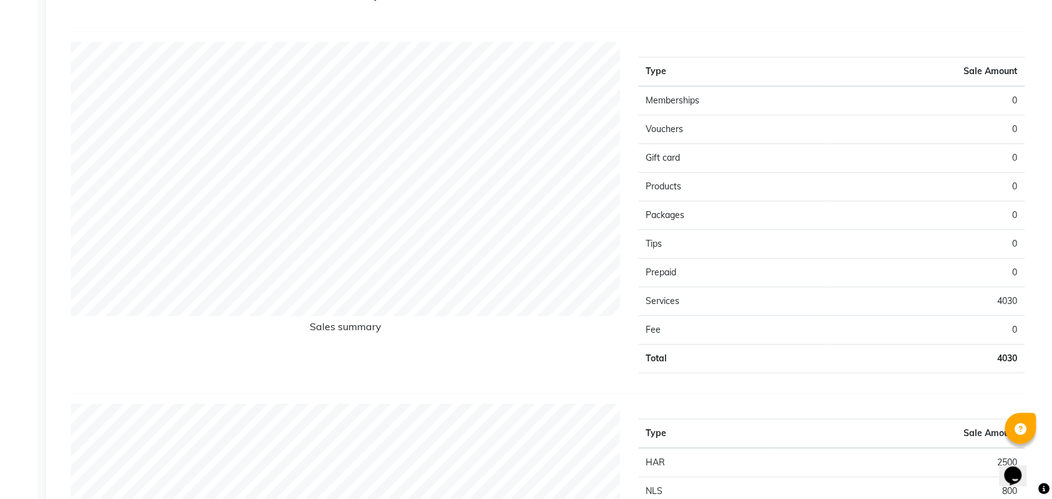
scroll to position [873, 0]
